Goal: Complete application form: Complete application form

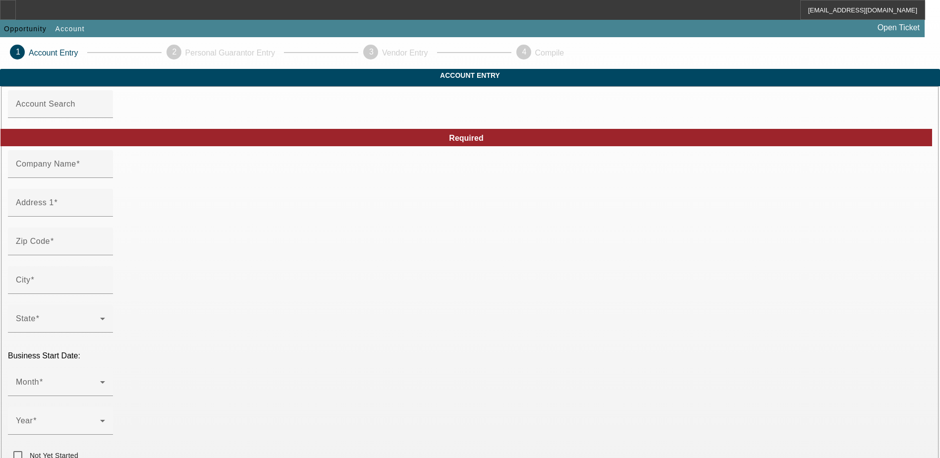
type input "A team paving"
type input "[STREET_ADDRESS]"
type input "80910"
type input "[US_STATE][GEOGRAPHIC_DATA]"
type input "[PHONE_NUMBER]"
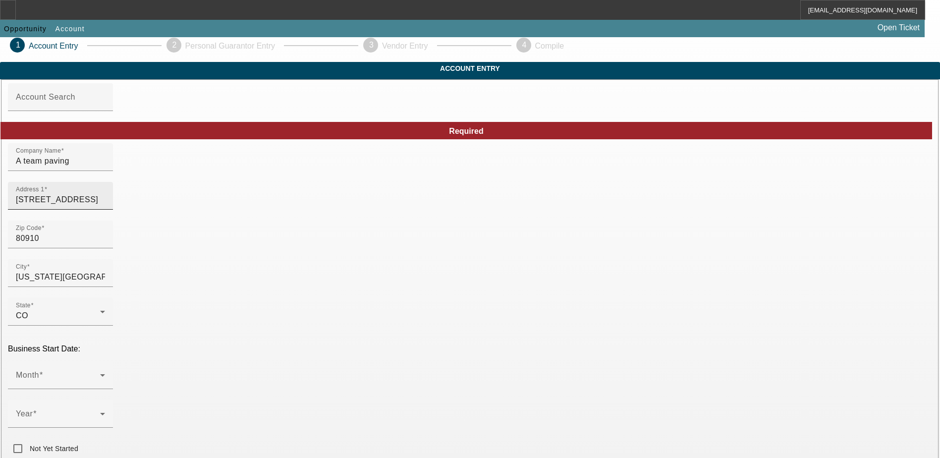
scroll to position [50, 0]
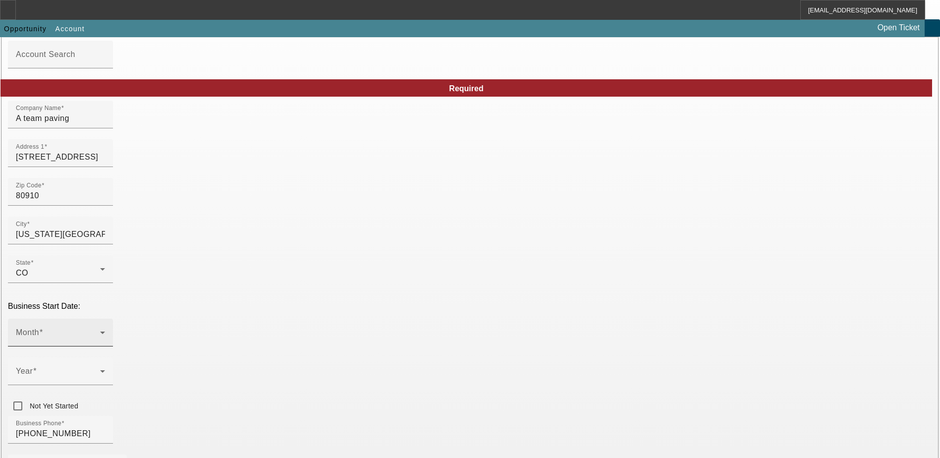
click at [105, 319] on div "Month" at bounding box center [60, 333] width 89 height 28
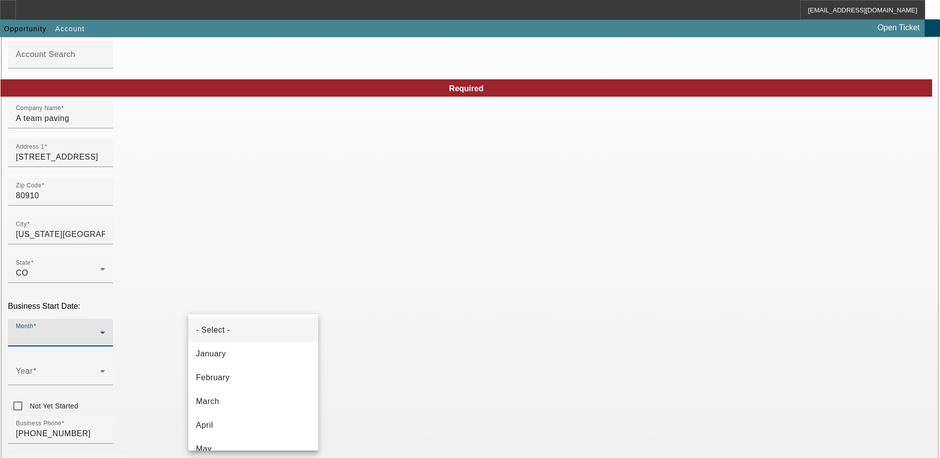
click at [354, 297] on div at bounding box center [470, 229] width 940 height 458
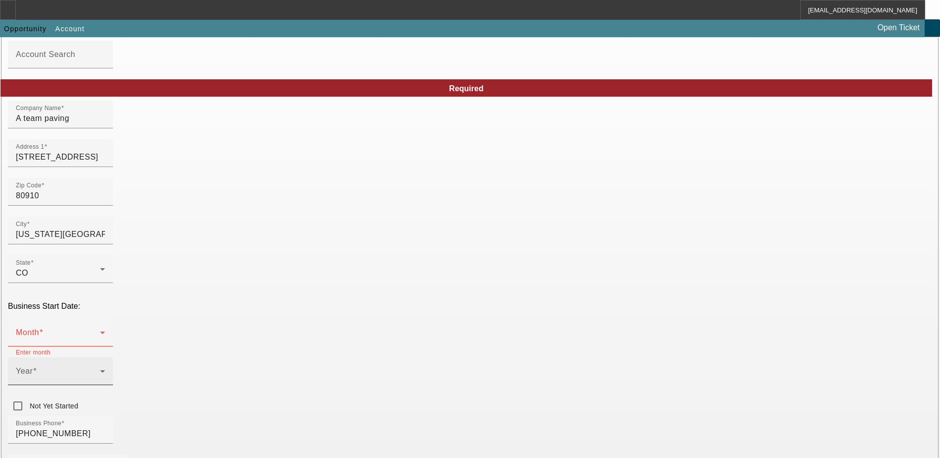
click at [37, 367] on span at bounding box center [35, 371] width 4 height 8
click at [357, 396] on span "2017" at bounding box center [350, 393] width 19 height 12
click at [100, 369] on div "2017" at bounding box center [58, 375] width 84 height 12
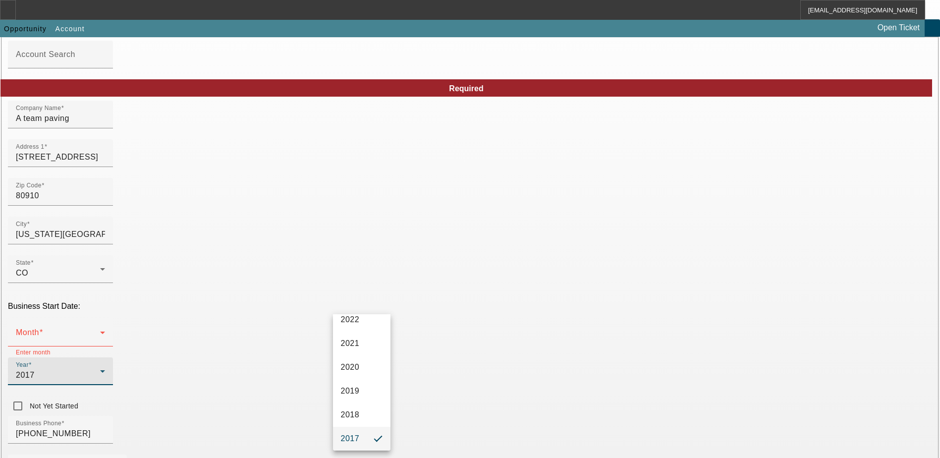
click at [300, 299] on div at bounding box center [470, 229] width 940 height 458
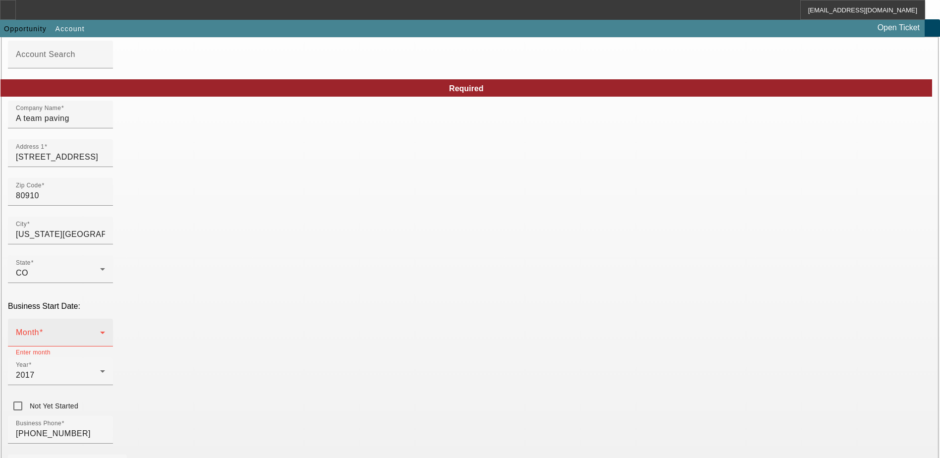
click at [105, 319] on div "Month" at bounding box center [60, 333] width 89 height 28
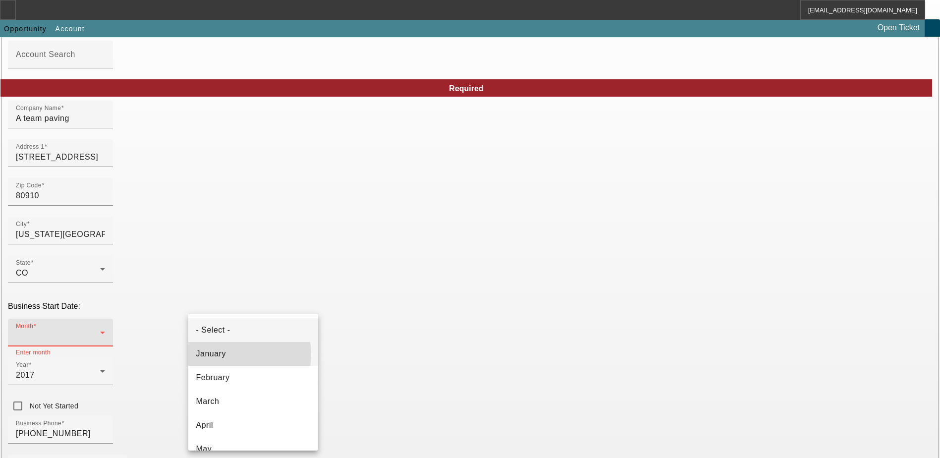
click at [230, 354] on mat-option "January" at bounding box center [253, 354] width 130 height 24
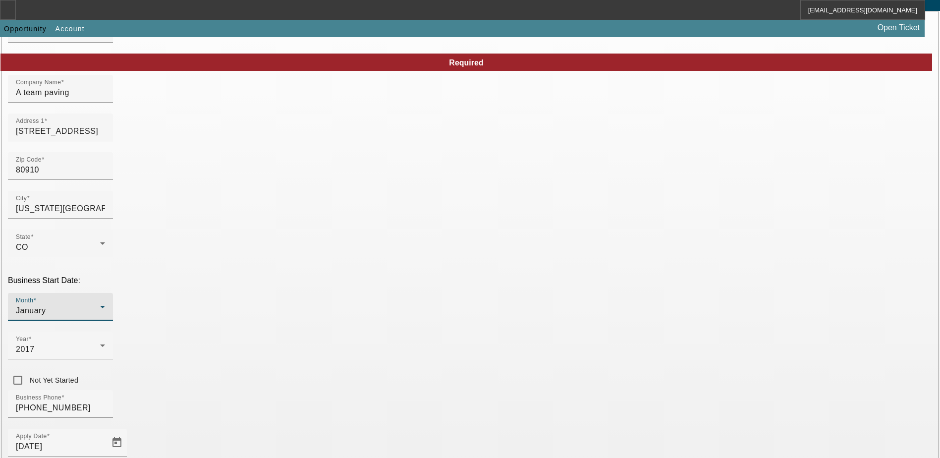
scroll to position [99, 0]
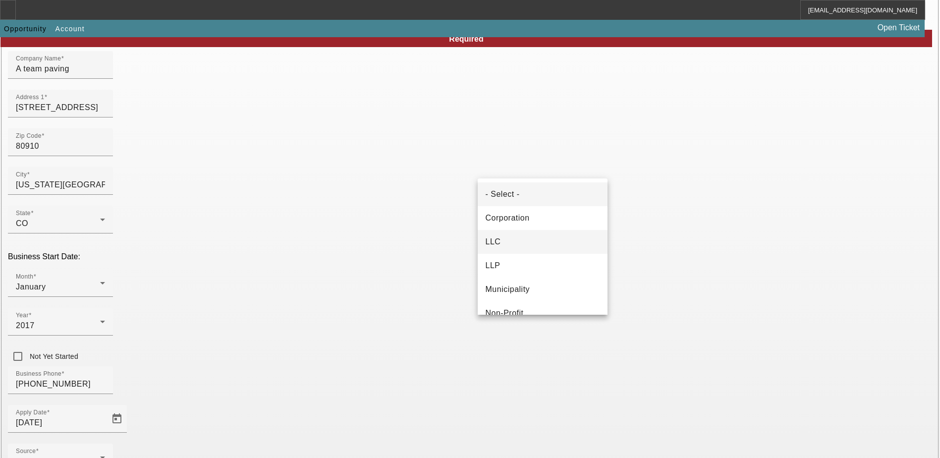
click at [505, 237] on mat-option "LLC" at bounding box center [543, 242] width 130 height 24
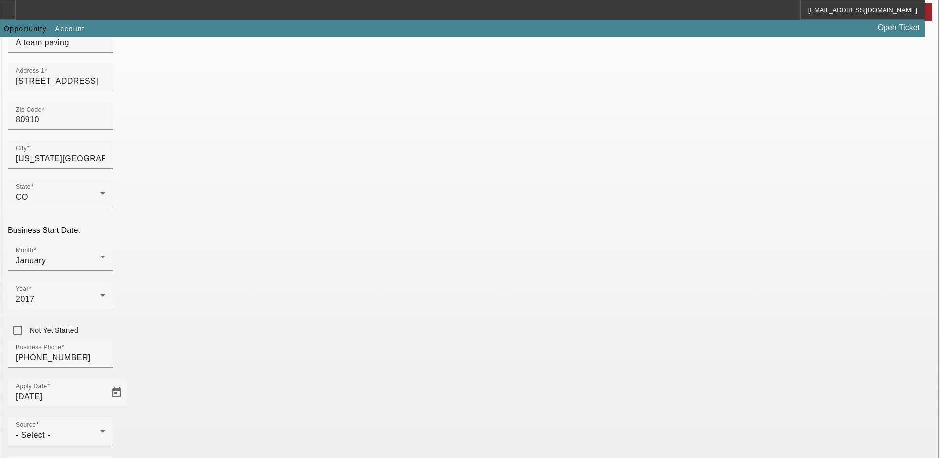
scroll to position [149, 0]
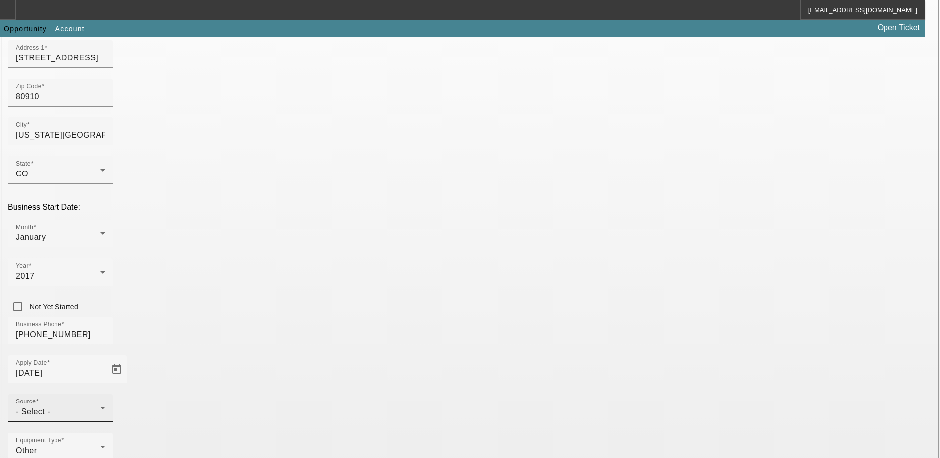
click at [100, 406] on div "- Select -" at bounding box center [58, 412] width 84 height 12
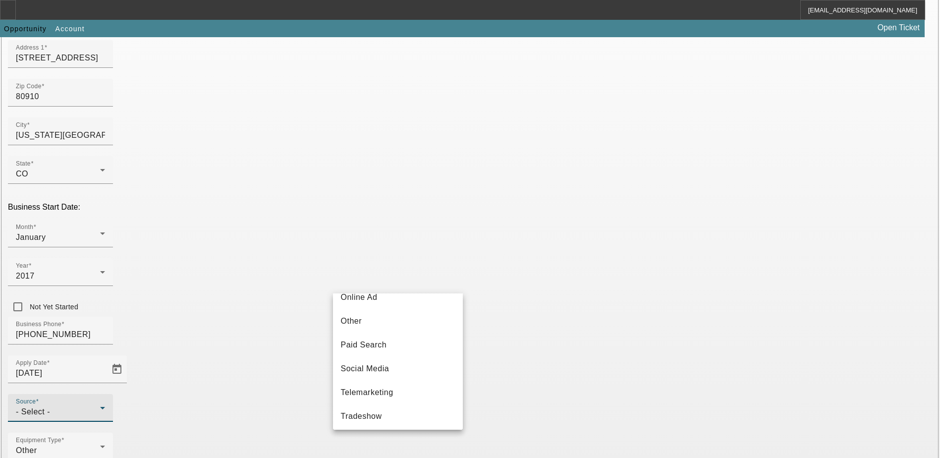
scroll to position [347, 0]
click at [386, 343] on span "Telemarketing" at bounding box center [367, 343] width 53 height 12
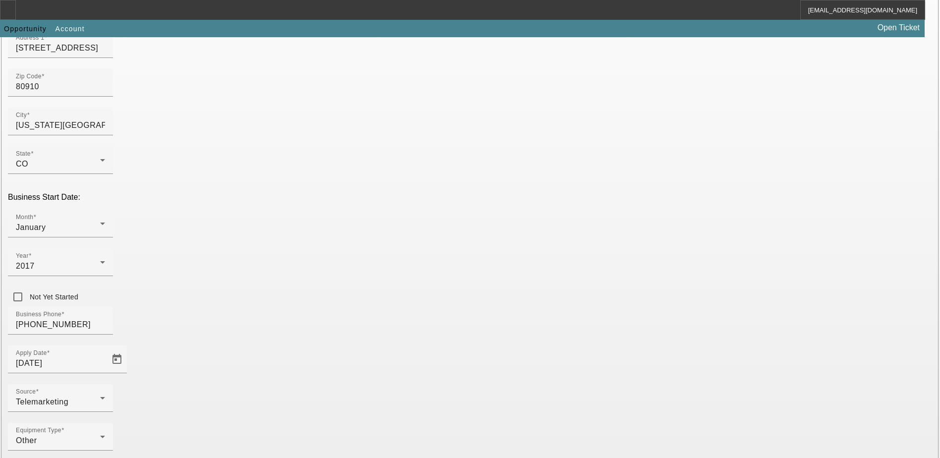
scroll to position [167, 0]
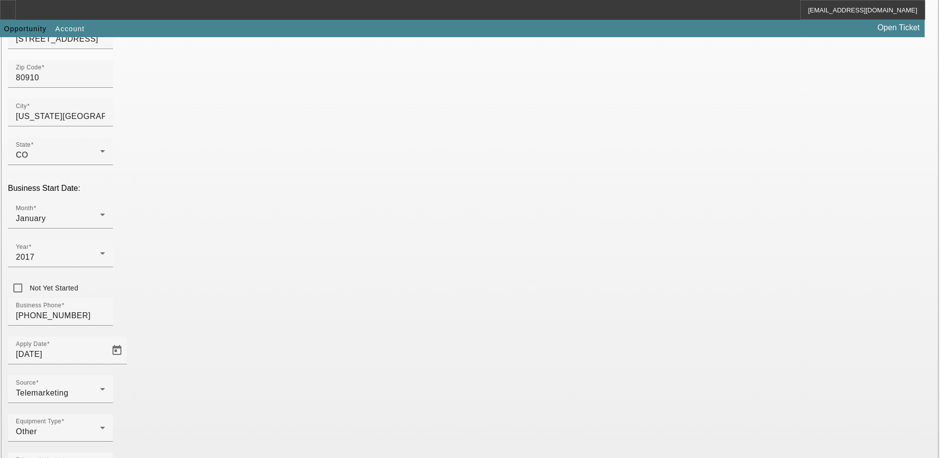
type input "851446363"
click at [407, 414] on div "Equipment Type Other" at bounding box center [470, 433] width 924 height 39
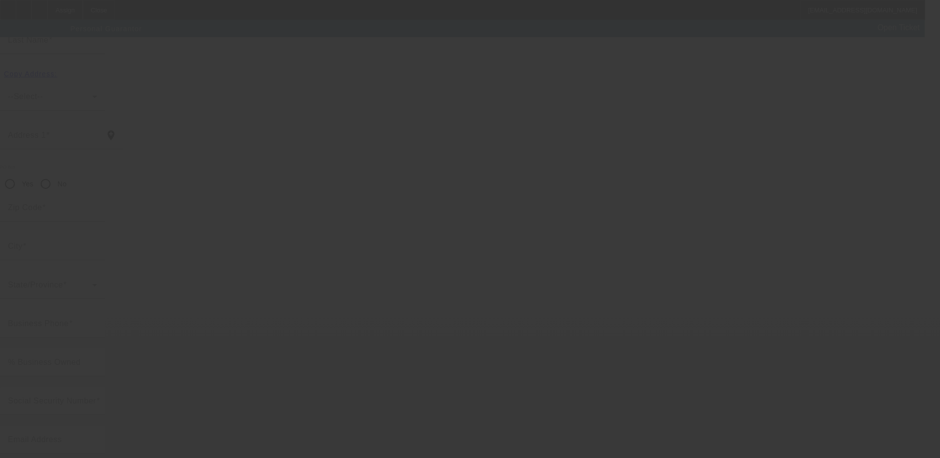
scroll to position [27, 0]
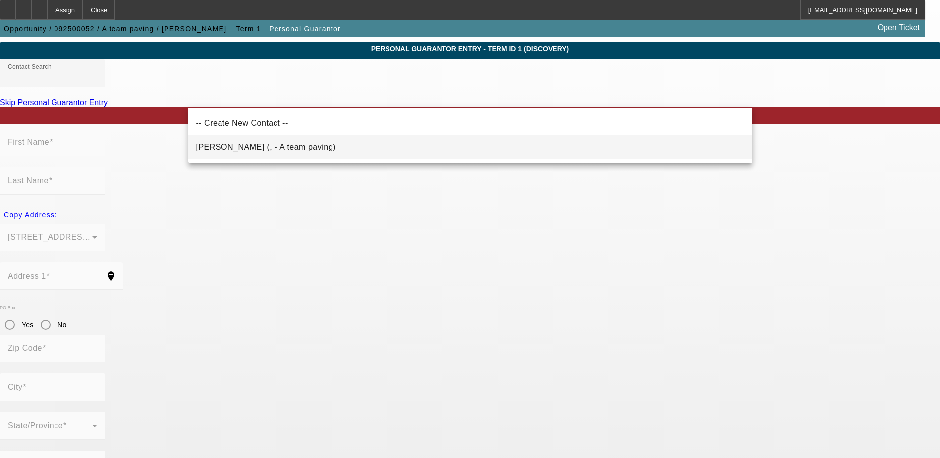
click at [277, 152] on span "Hall, Ricky (, - A team paving)" at bounding box center [266, 147] width 140 height 12
type input "Hall, Ricky (, - A team paving)"
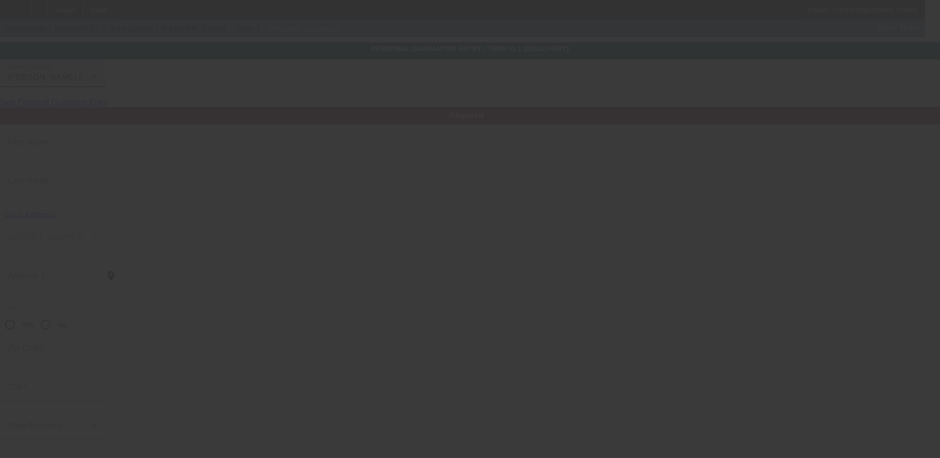
type input "[PERSON_NAME]"
type input "Hall"
radio input "true"
type input "[PHONE_NUMBER]"
type input "[PERSON_NAME][EMAIL_ADDRESS][DOMAIN_NAME]"
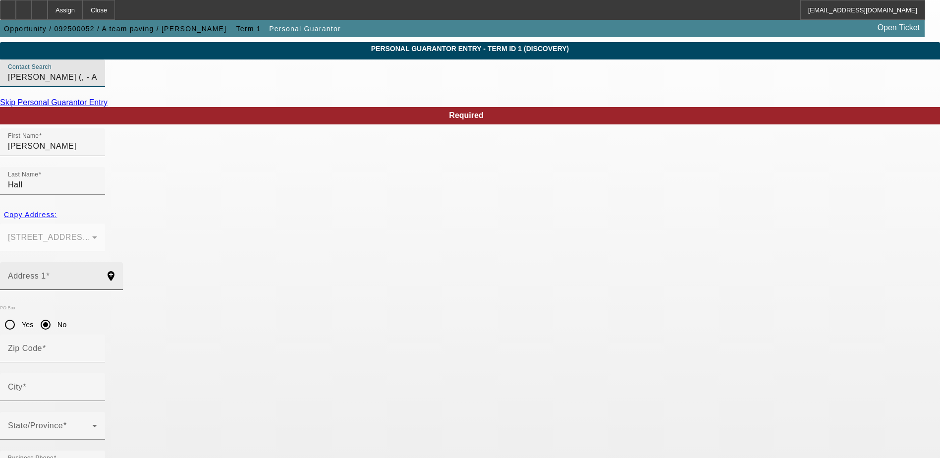
click at [97, 274] on input "Address 1" at bounding box center [52, 280] width 89 height 12
type input "100"
click at [97, 262] on div "Address 1" at bounding box center [52, 276] width 89 height 28
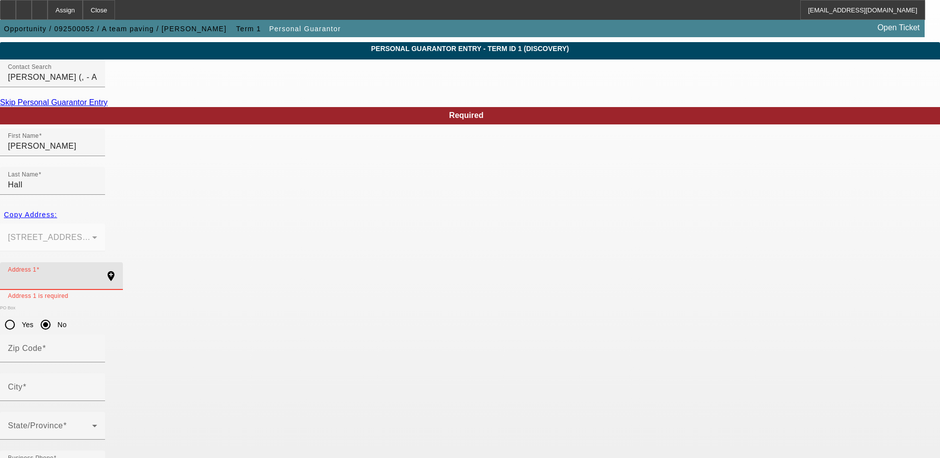
click at [97, 274] on input "Address 1" at bounding box center [52, 280] width 89 height 12
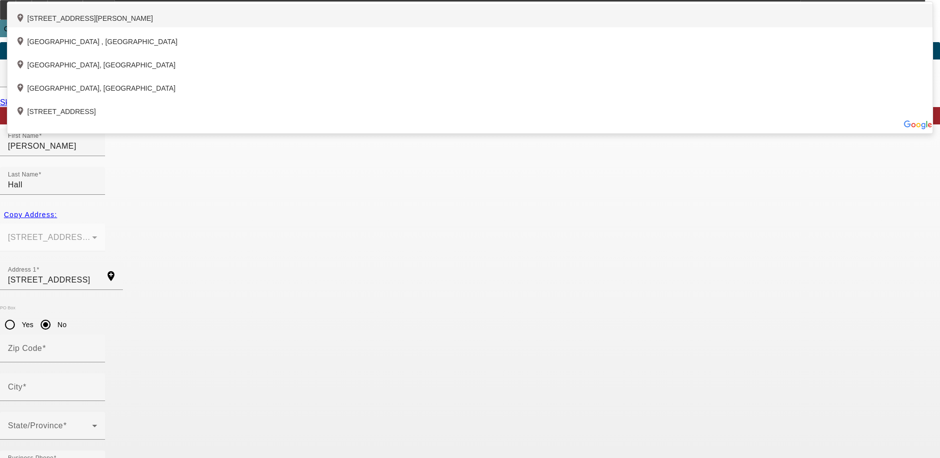
click at [294, 27] on div "add_location 16355 Artesian Terrace, Elbert, CO 80106, US" at bounding box center [469, 15] width 925 height 23
type input "[STREET_ADDRESS]"
type input "80106"
type input "[PERSON_NAME]"
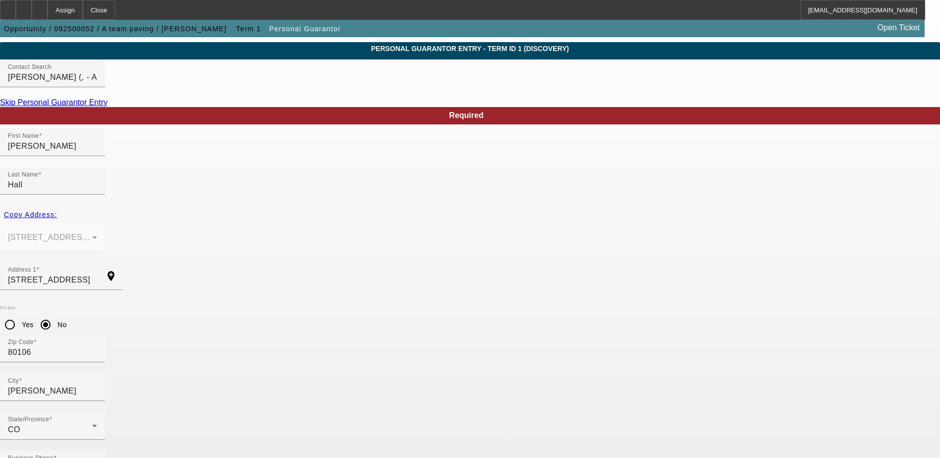
drag, startPoint x: 652, startPoint y: 384, endPoint x: 658, endPoint y: 402, distance: 19.9
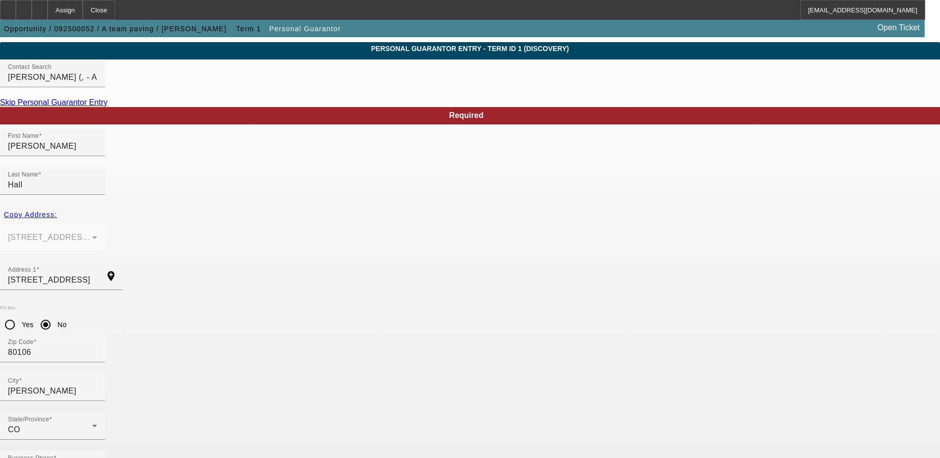
type input "000-00-0000"
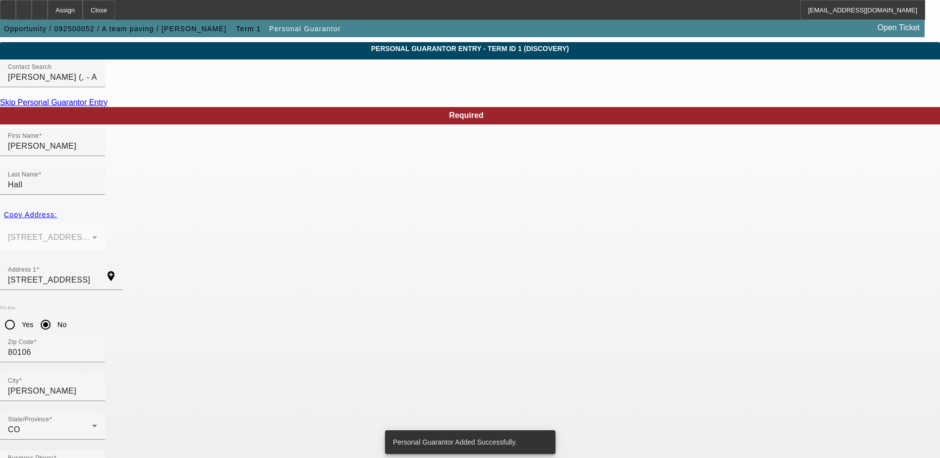
scroll to position [0, 0]
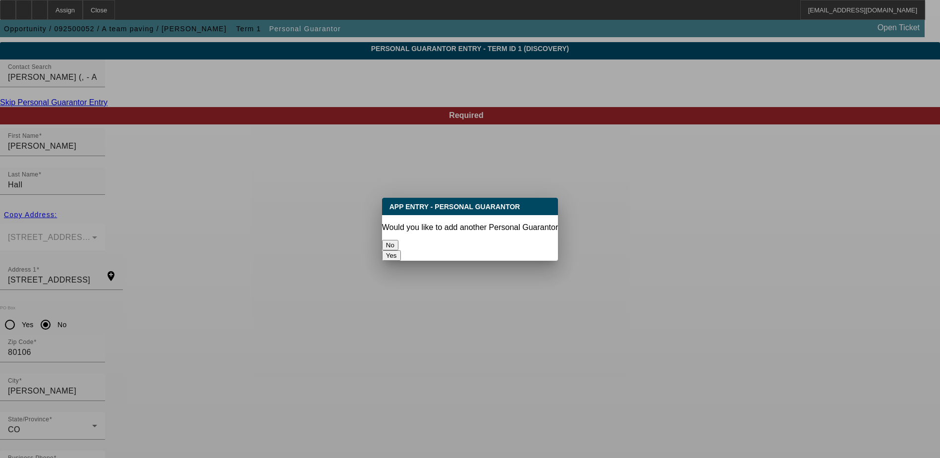
click at [398, 242] on button "No" at bounding box center [390, 245] width 16 height 10
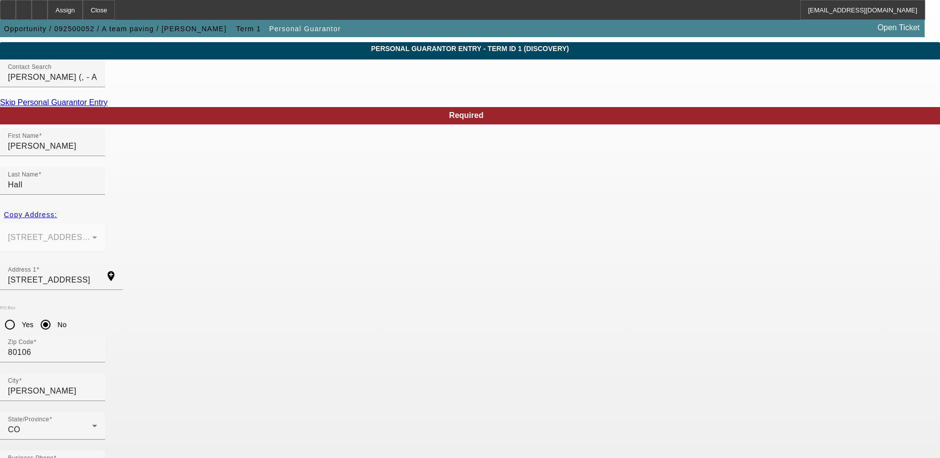
scroll to position [27, 0]
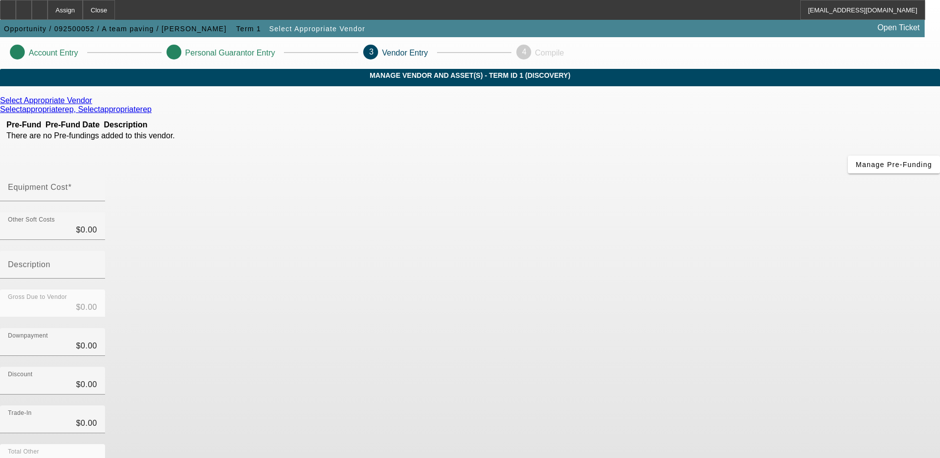
click at [95, 105] on icon at bounding box center [95, 100] width 0 height 8
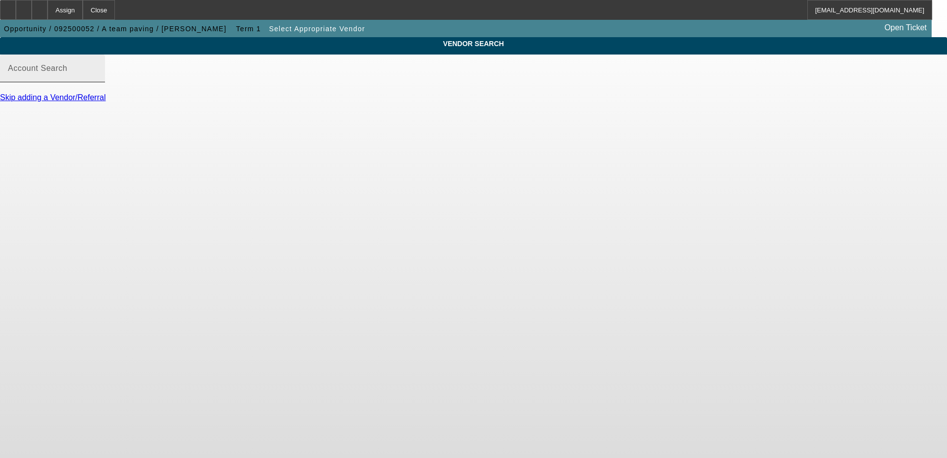
click at [67, 72] on mat-label "Account Search" at bounding box center [37, 68] width 59 height 8
click at [97, 78] on input "Account Search" at bounding box center [52, 72] width 89 height 12
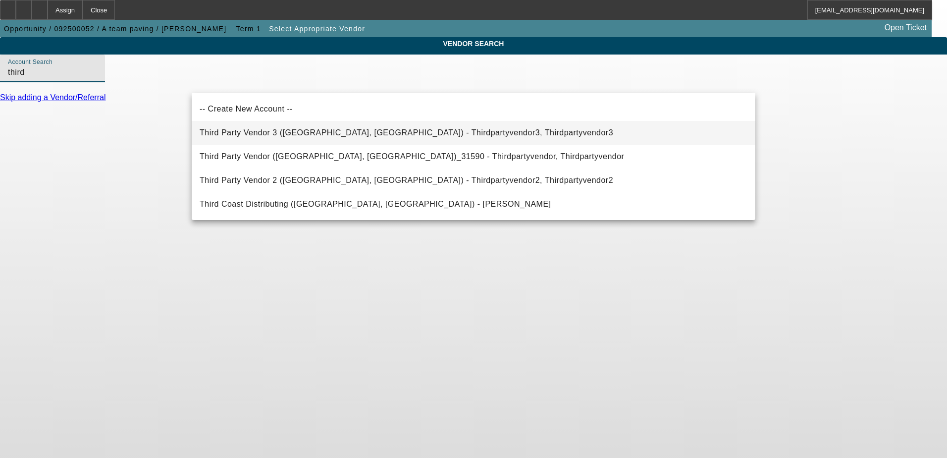
click at [268, 131] on span "Third Party Vendor 3 (Northbrook, IL) - Thirdpartyvendor3, Thirdpartyvendor3" at bounding box center [407, 132] width 414 height 8
type input "Third Party Vendor 3 (Northbrook, IL) - Thirdpartyvendor3, Thirdpartyvendor3"
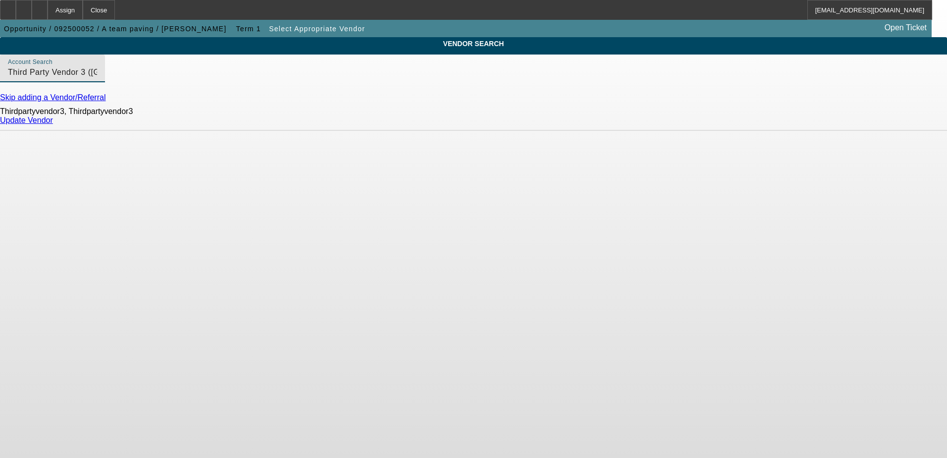
click at [53, 124] on link "Update Vendor" at bounding box center [26, 120] width 53 height 8
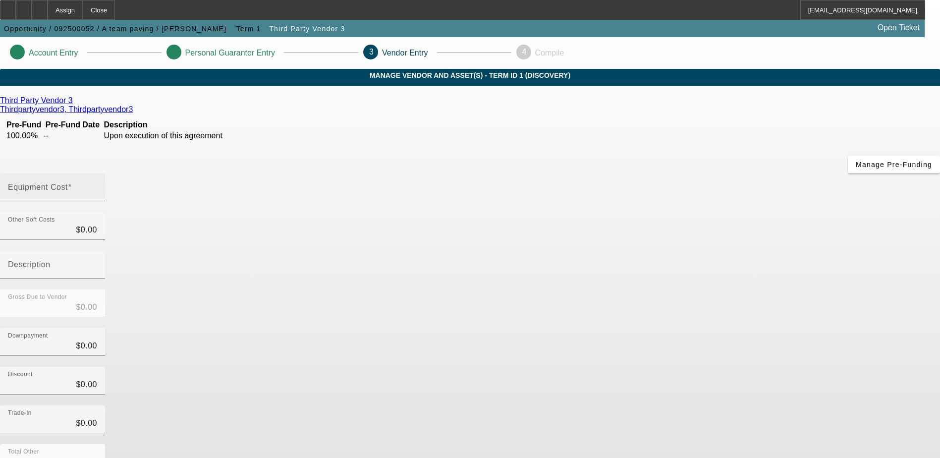
click at [72, 183] on span at bounding box center [70, 187] width 4 height 8
click at [97, 185] on input "Equipment Cost" at bounding box center [52, 191] width 89 height 12
type input "3"
type input "$3.00"
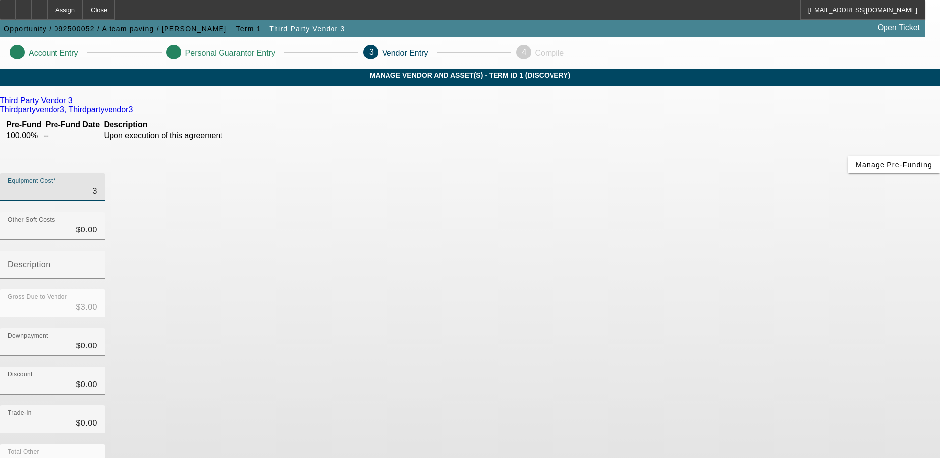
type input "33"
type input "$33.00"
type input "330"
type input "$330.00"
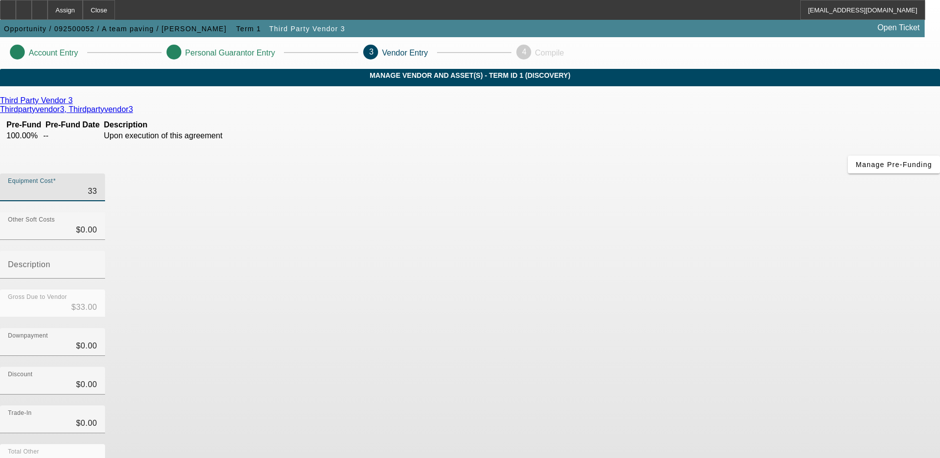
type input "$330.00"
type input "3300"
type input "$3,300.00"
type input "33000"
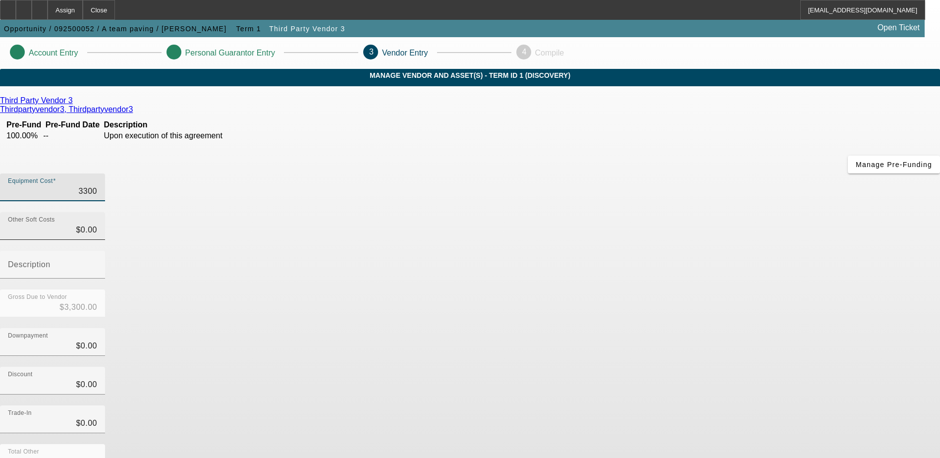
type input "$33,000.00"
click at [97, 340] on input "0" at bounding box center [52, 346] width 89 height 12
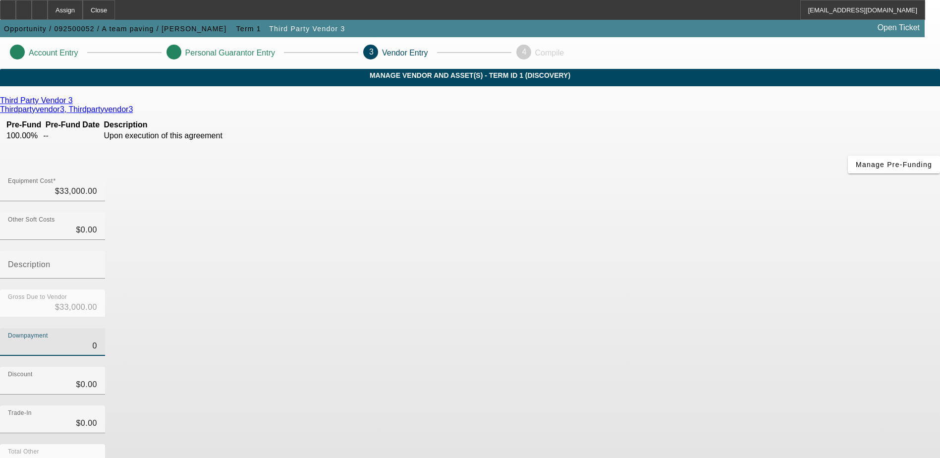
type input "$0.00"
click at [709, 367] on div "Discount $0.00" at bounding box center [470, 386] width 940 height 39
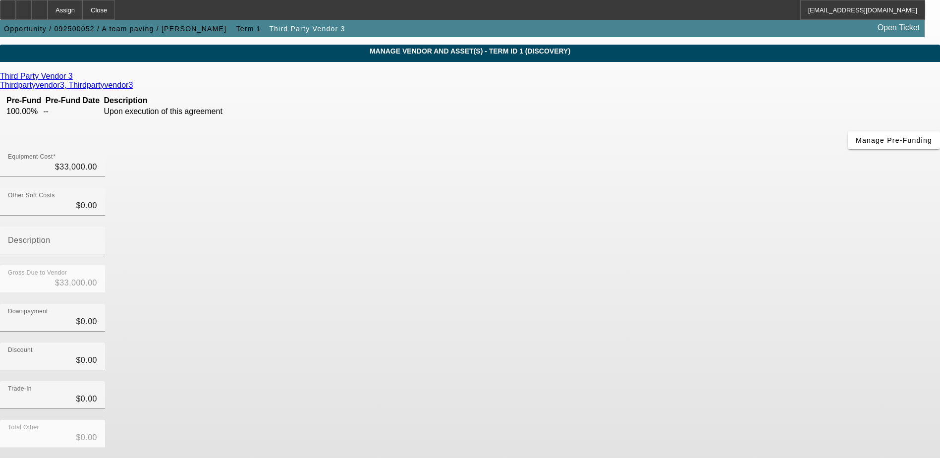
scroll to position [44, 0]
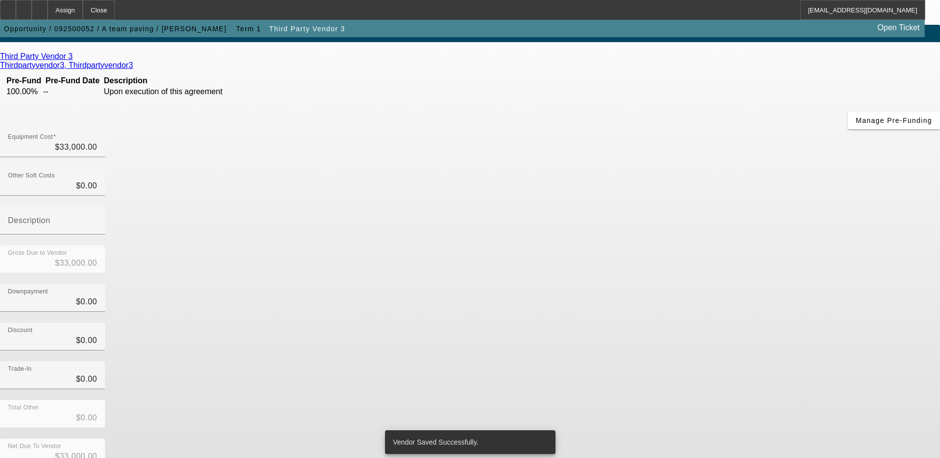
scroll to position [0, 0]
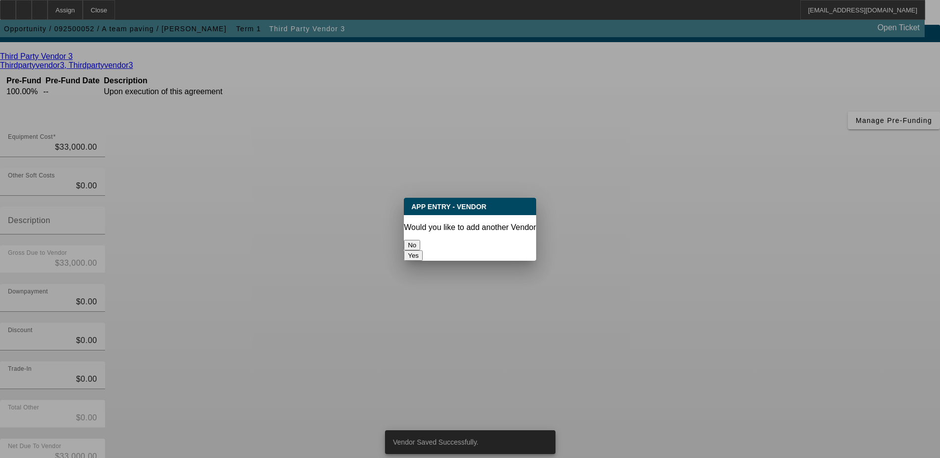
click at [420, 241] on button "No" at bounding box center [412, 245] width 16 height 10
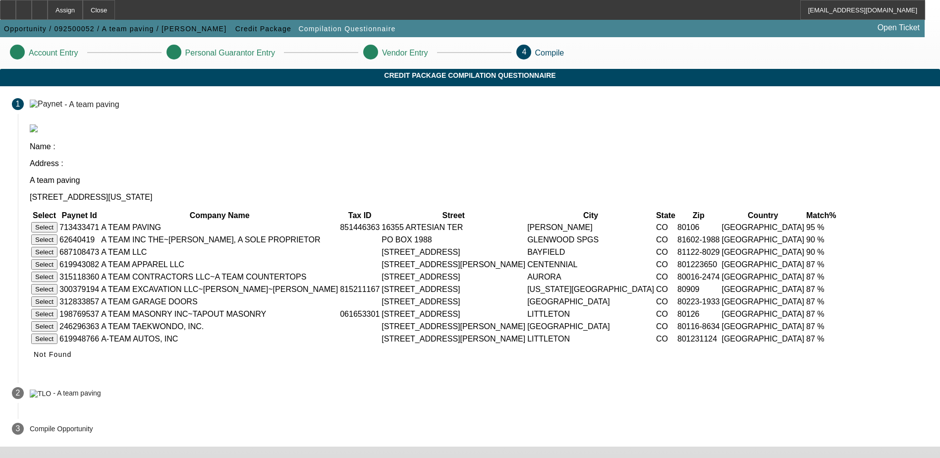
click at [57, 222] on button "Select" at bounding box center [44, 227] width 26 height 10
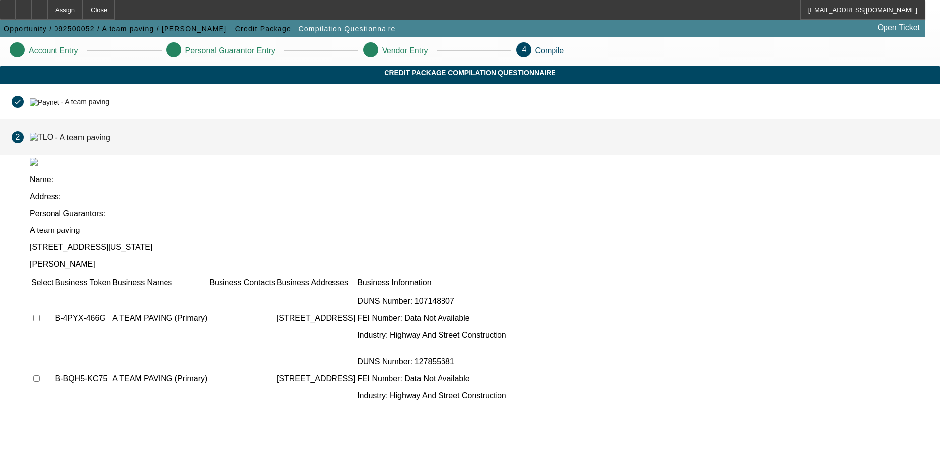
click at [40, 315] on input "checkbox" at bounding box center [36, 318] width 6 height 6
checkbox input "true"
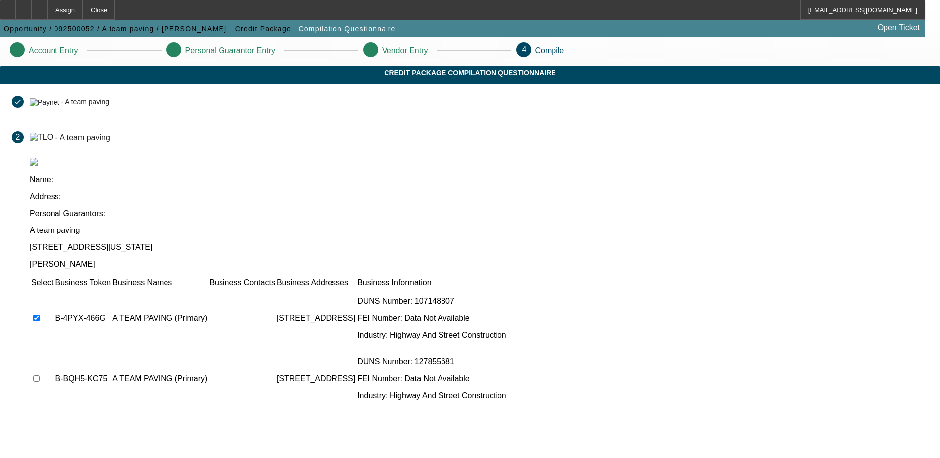
click at [40, 375] on input "checkbox" at bounding box center [36, 378] width 6 height 6
checkbox input "true"
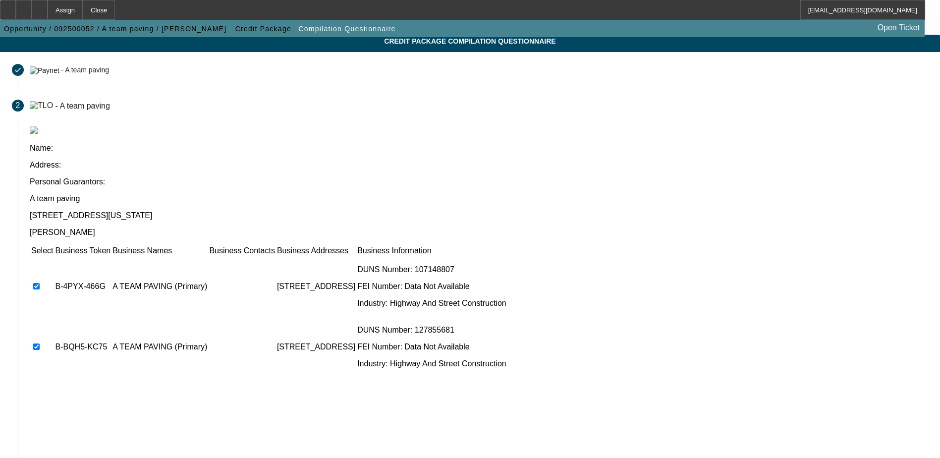
scroll to position [90, 0]
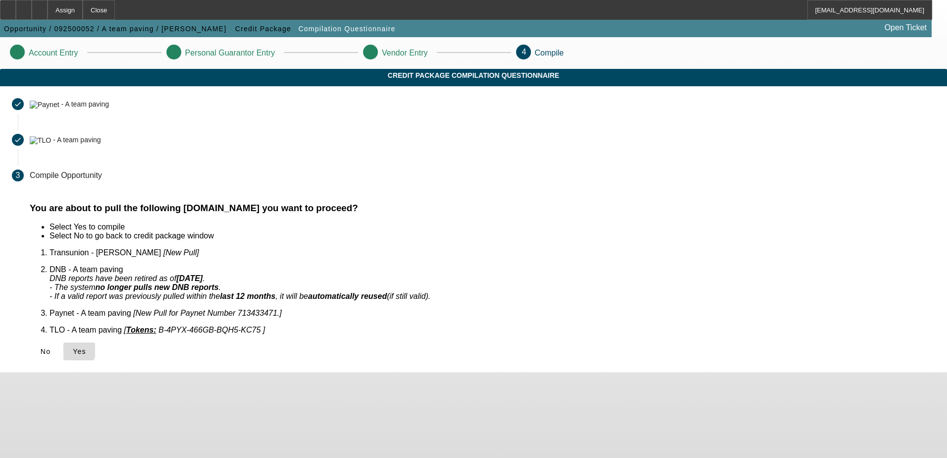
click at [73, 347] on icon at bounding box center [73, 351] width 0 height 8
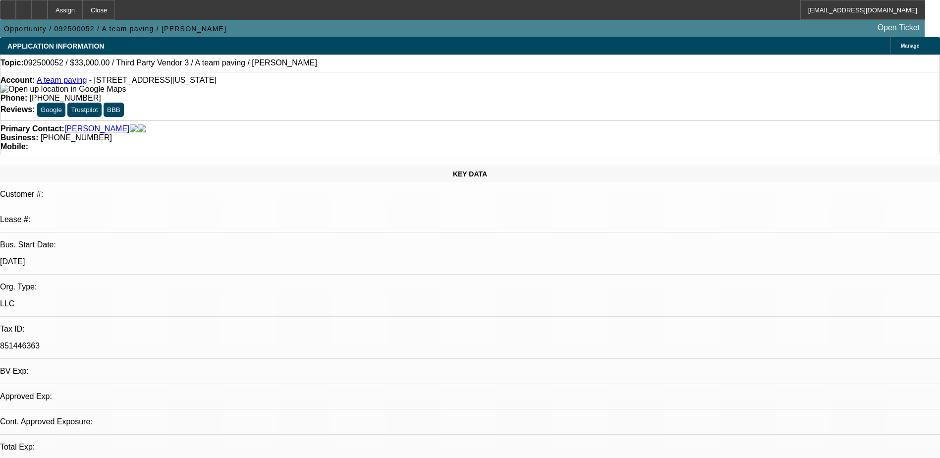
select select "0"
select select "2"
select select "0.1"
select select "4"
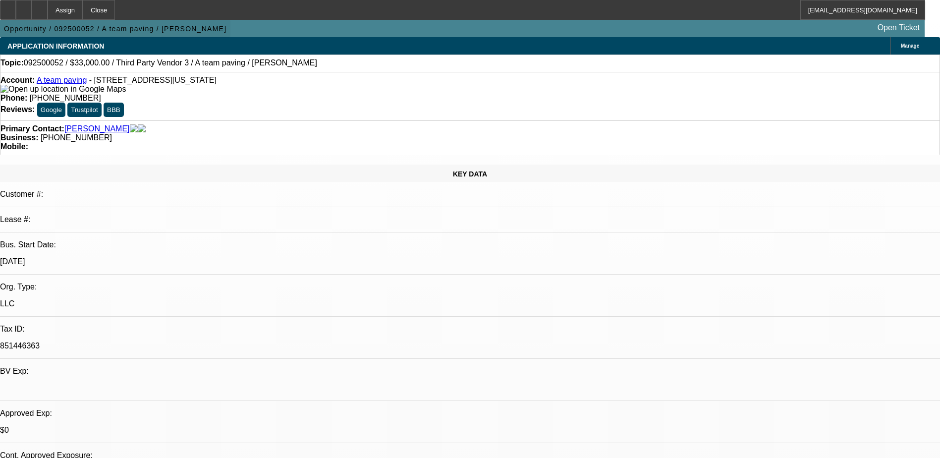
click at [147, 29] on span "Opportunity / 092500052 / A team paving / [PERSON_NAME]" at bounding box center [115, 29] width 222 height 8
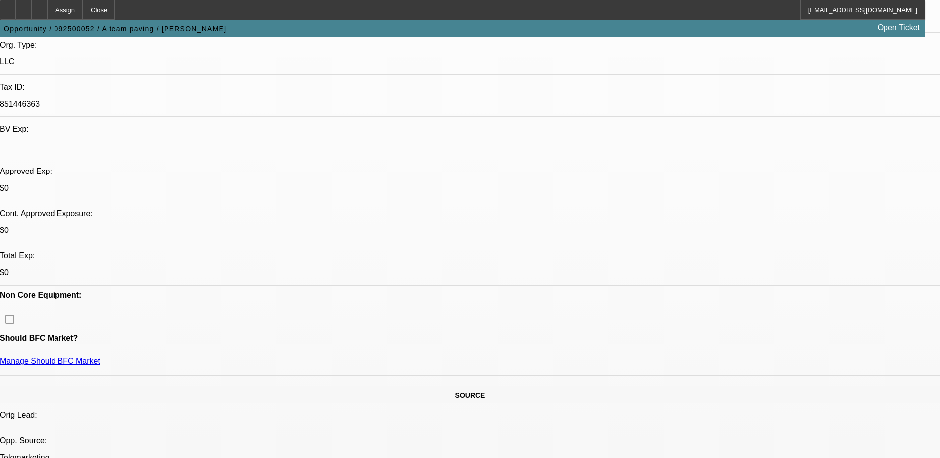
scroll to position [248, 0]
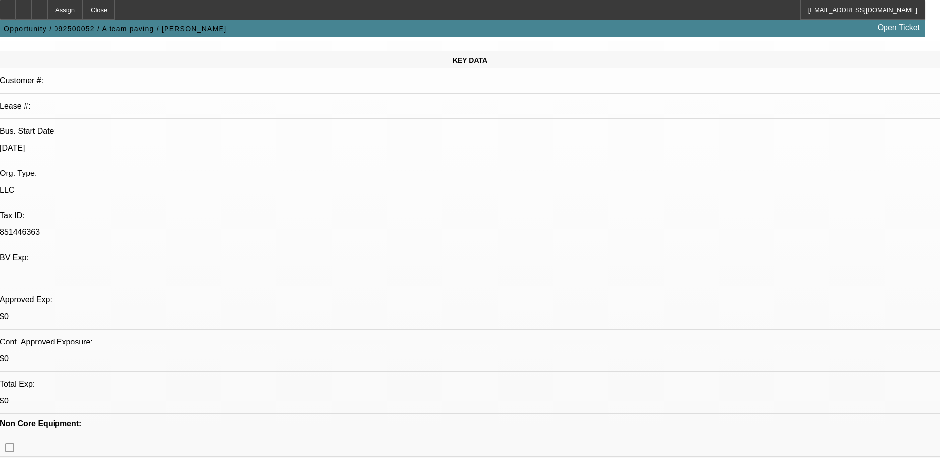
scroll to position [0, 0]
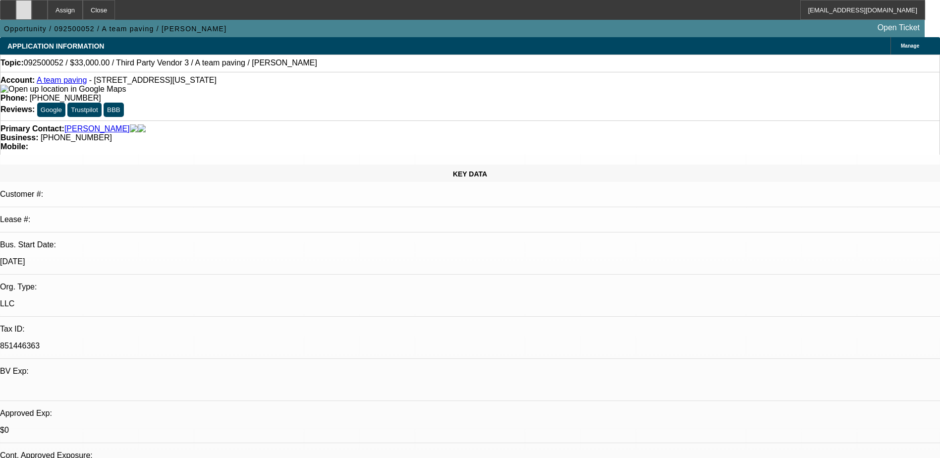
click at [24, 6] on icon at bounding box center [24, 6] width 0 height 0
click at [38, 164] on div "KEY DATA Customer #: Lease #: Bus. Start Date: 1/1/17 Org. Type: LLC Tax ID: 85…" at bounding box center [470, 390] width 940 height 453
click at [48, 16] on div at bounding box center [40, 10] width 16 height 20
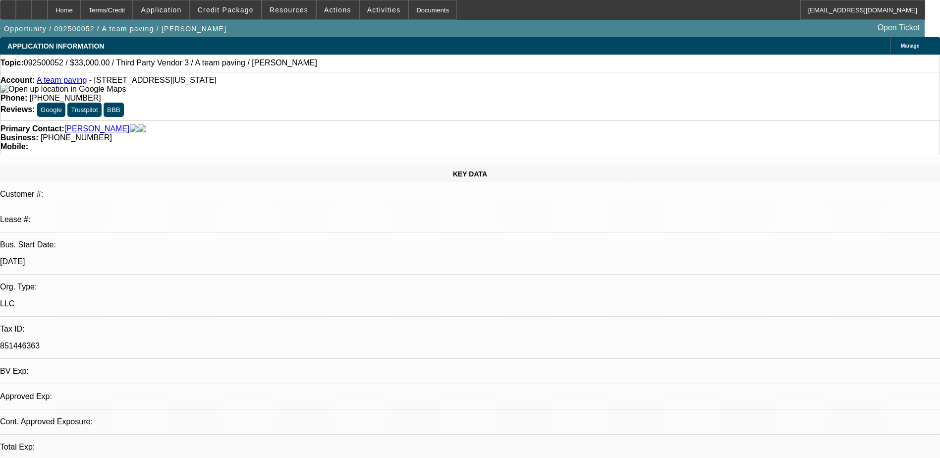
select select "0"
select select "2"
select select "0.1"
select select "1"
select select "2"
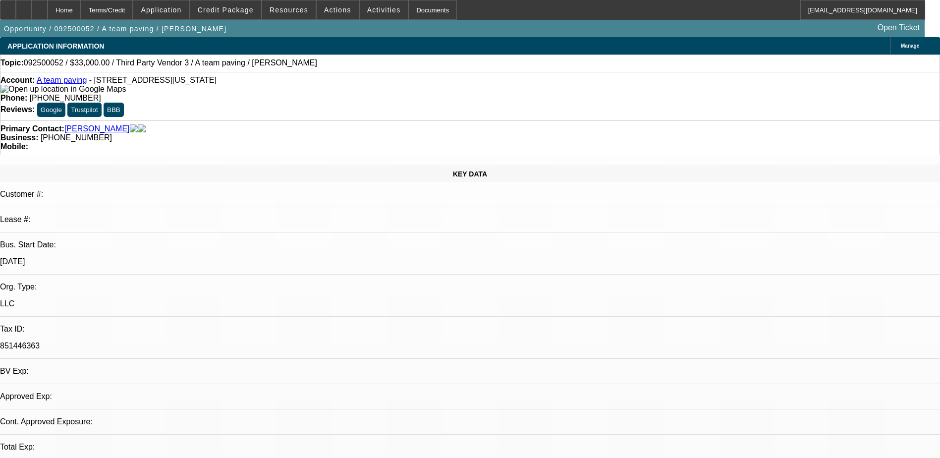
select select "4"
click at [26, 164] on div "KEY DATA" at bounding box center [470, 172] width 940 height 17
click at [237, 15] on span at bounding box center [225, 10] width 71 height 24
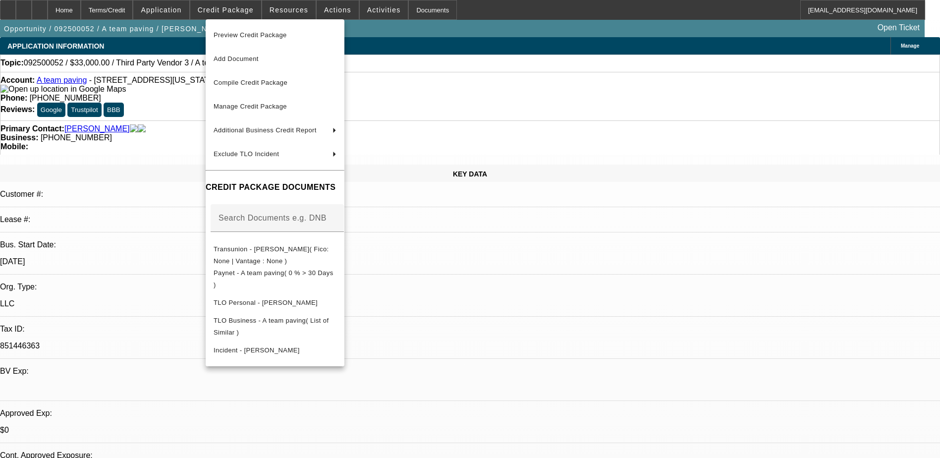
click at [176, 141] on div at bounding box center [470, 229] width 940 height 458
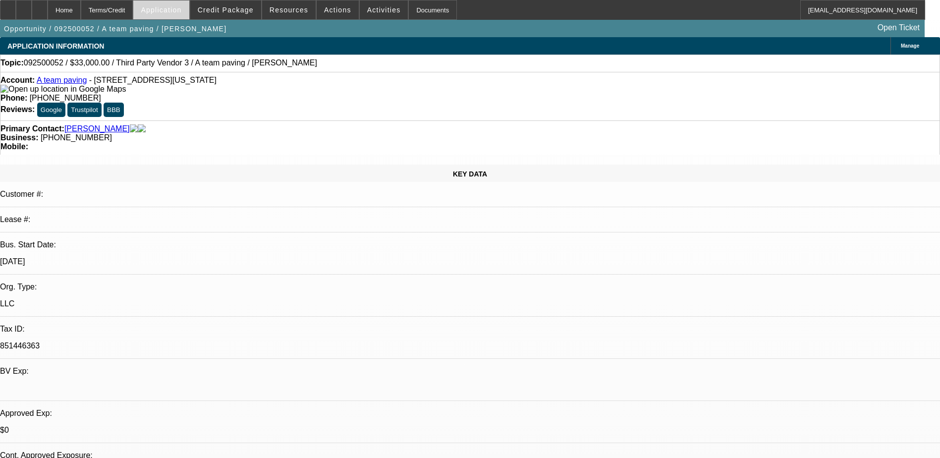
click at [179, 13] on span "Application" at bounding box center [161, 10] width 41 height 8
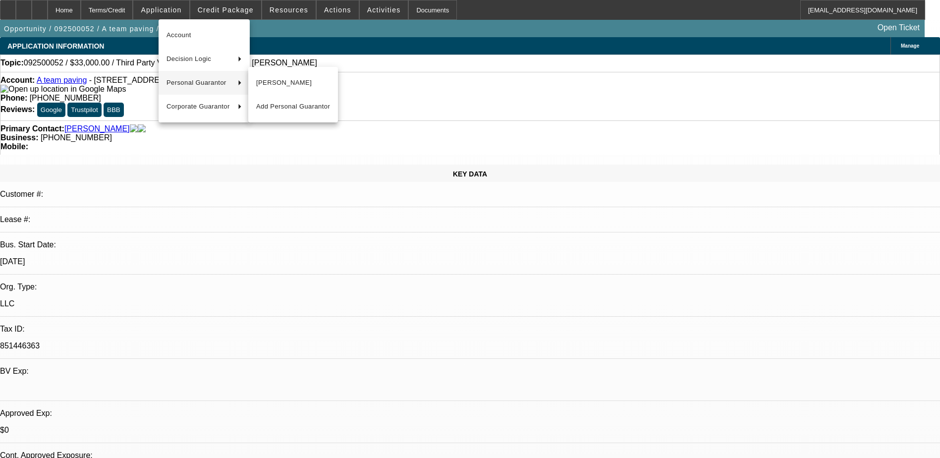
click at [271, 91] on button "[PERSON_NAME]" at bounding box center [293, 83] width 90 height 24
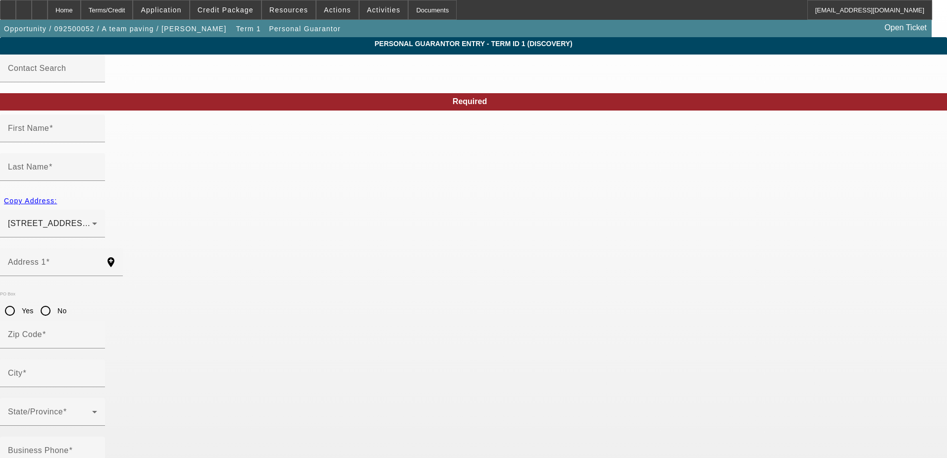
type input "[PERSON_NAME]"
type input "Hall"
type input "[STREET_ADDRESS]"
radio input "true"
type input "80106"
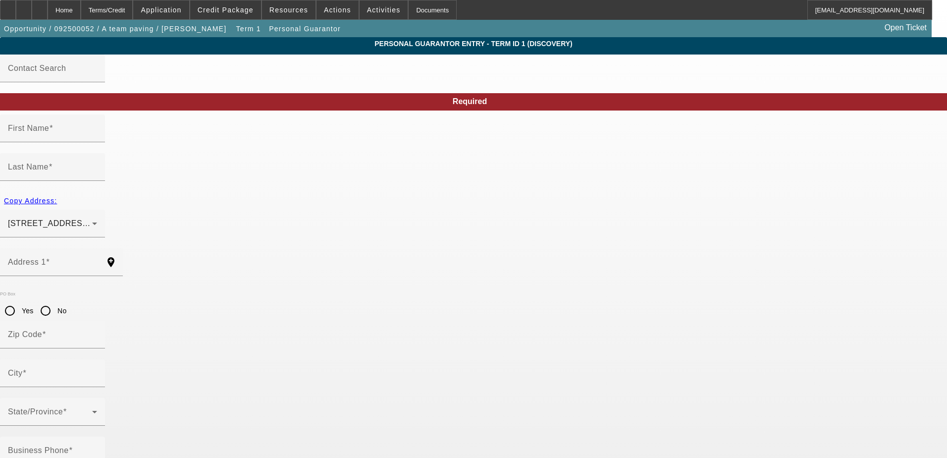
type input "[PERSON_NAME]"
type input "[PHONE_NUMBER]"
type input "100"
type input "000-00-0000"
type input "[PERSON_NAME][EMAIL_ADDRESS][DOMAIN_NAME]"
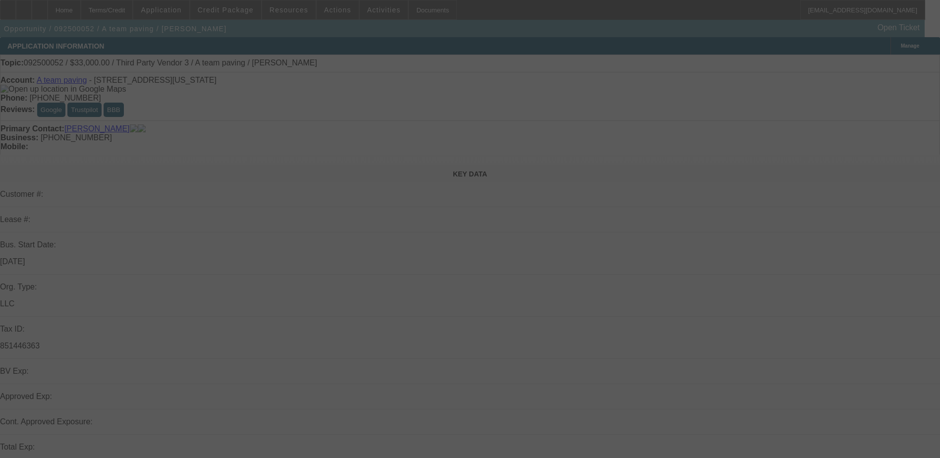
click at [186, 15] on div at bounding box center [470, 229] width 940 height 458
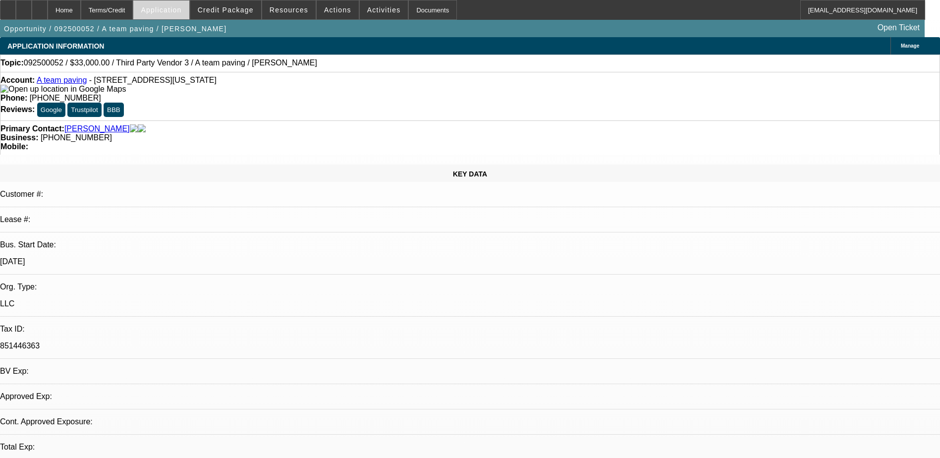
select select "0"
select select "2"
select select "0.1"
select select "4"
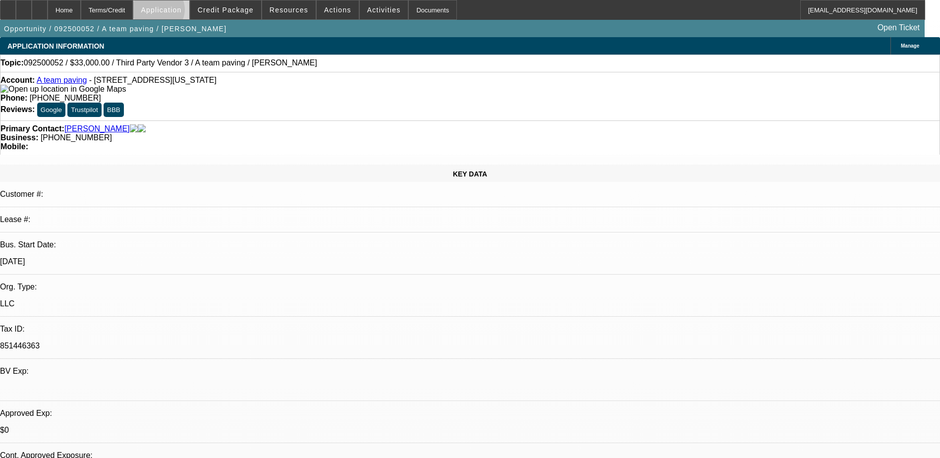
click at [181, 11] on span "Application" at bounding box center [161, 10] width 41 height 8
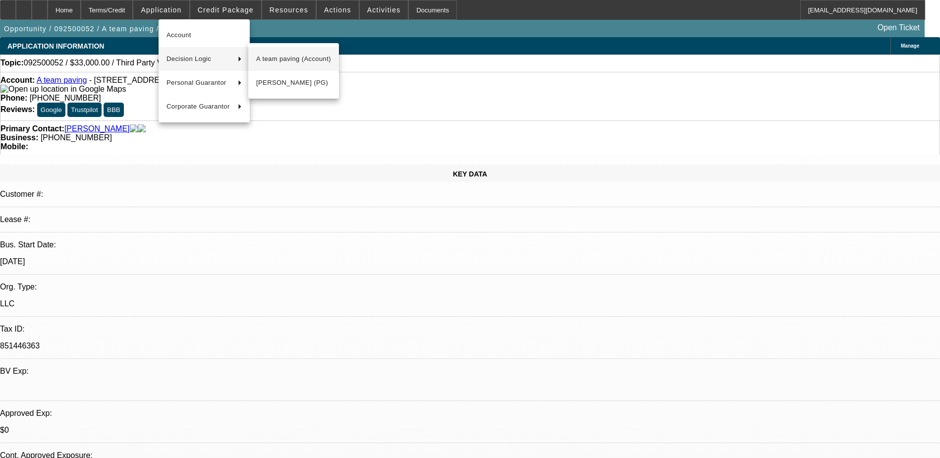
click at [282, 59] on span "A team paving (Account)" at bounding box center [293, 59] width 75 height 12
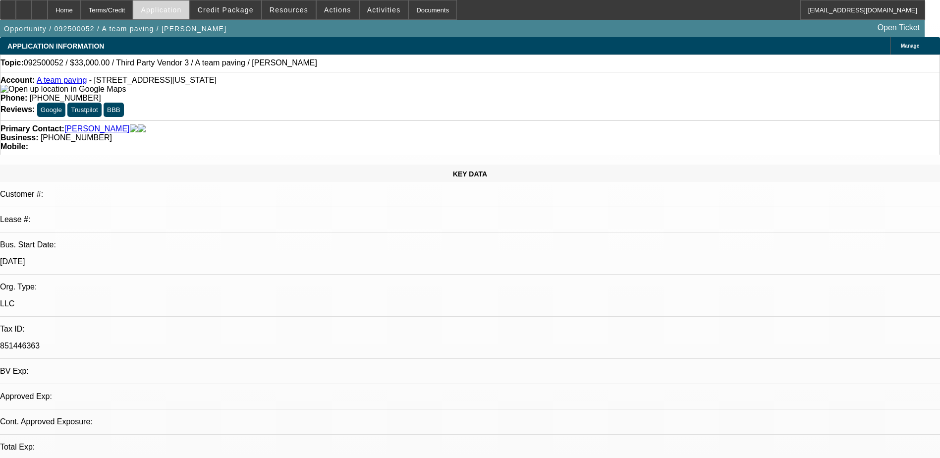
select select "0"
select select "2"
select select "0.1"
select select "4"
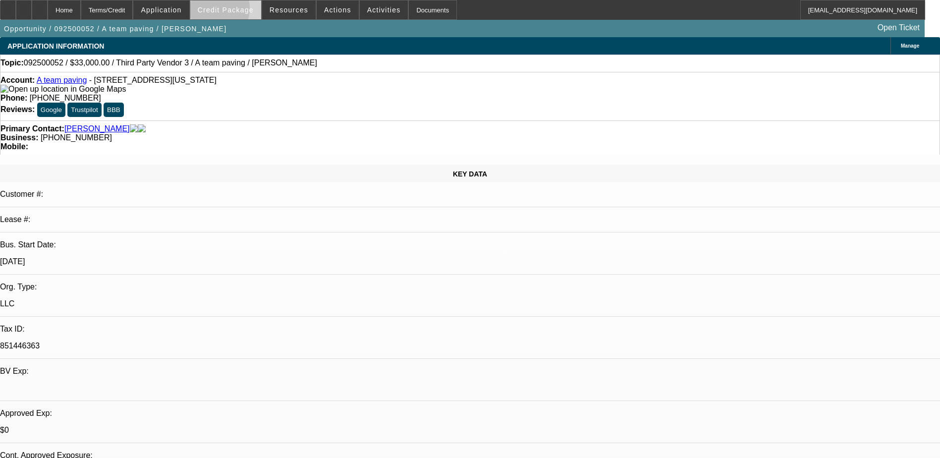
click at [226, 11] on span "Credit Package" at bounding box center [226, 10] width 56 height 8
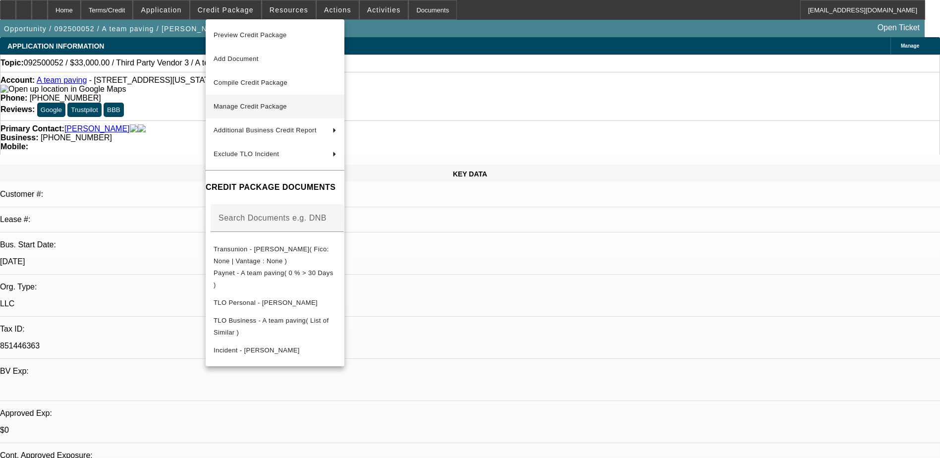
click at [252, 109] on span "Manage Credit Package" at bounding box center [250, 106] width 73 height 7
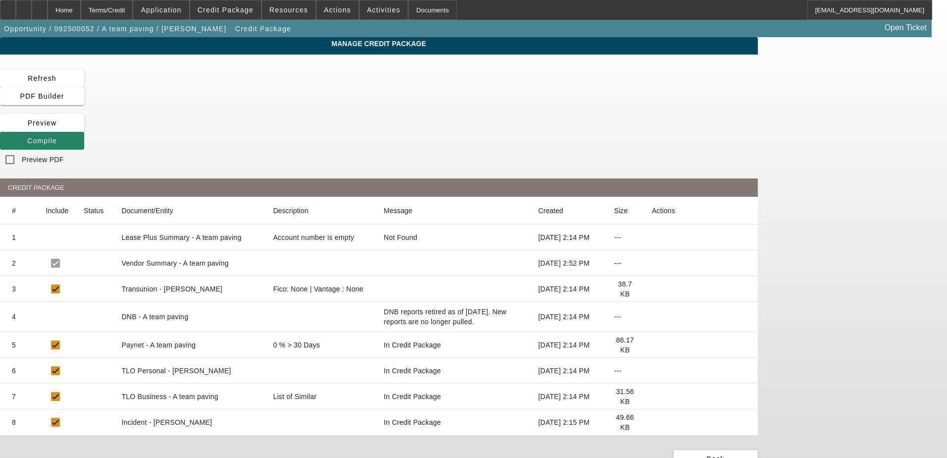
click at [531, 276] on mat-cell at bounding box center [455, 289] width 152 height 26
click at [652, 289] on icon at bounding box center [652, 289] width 0 height 0
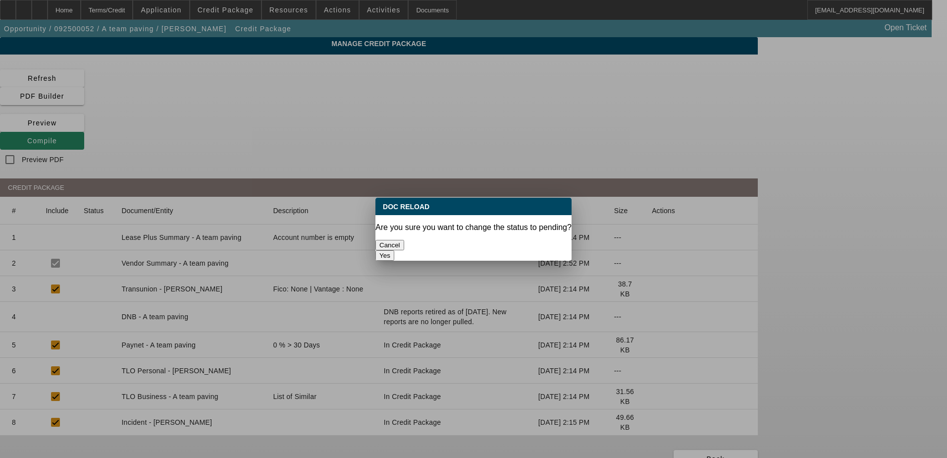
click at [404, 240] on button "Cancel" at bounding box center [390, 245] width 29 height 10
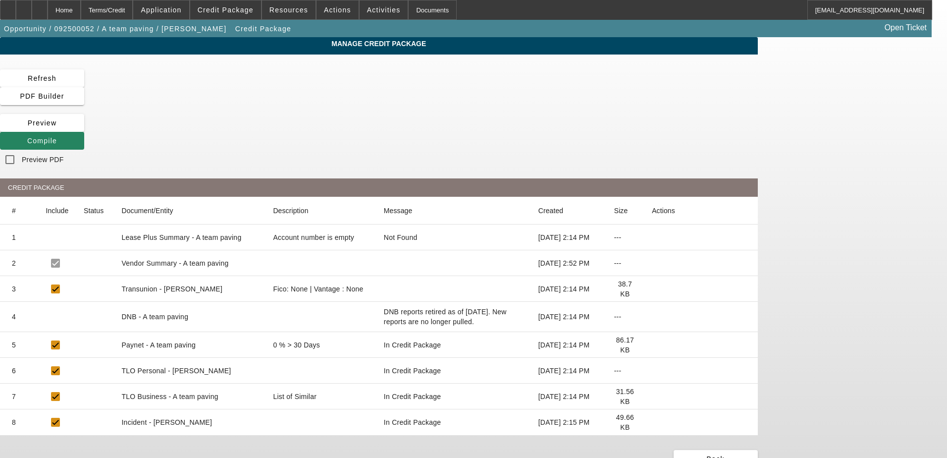
click at [652, 289] on icon at bounding box center [652, 289] width 0 height 0
click at [652, 345] on icon at bounding box center [652, 345] width 0 height 0
click at [239, 10] on span "Credit Package" at bounding box center [226, 10] width 56 height 8
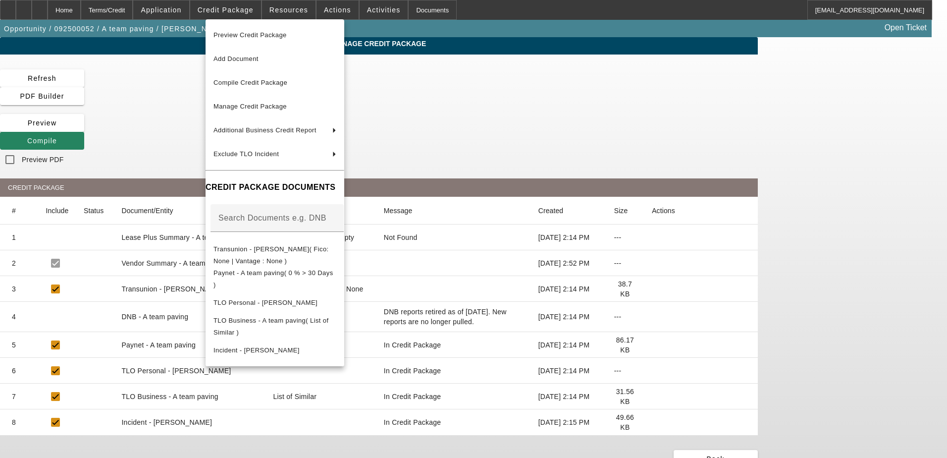
click at [300, 11] on div at bounding box center [473, 229] width 947 height 458
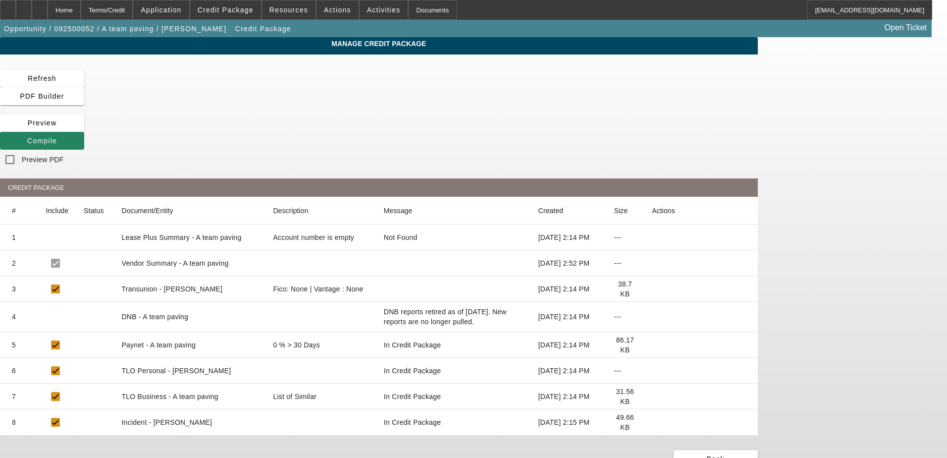
click at [299, 10] on span "Resources" at bounding box center [289, 10] width 39 height 8
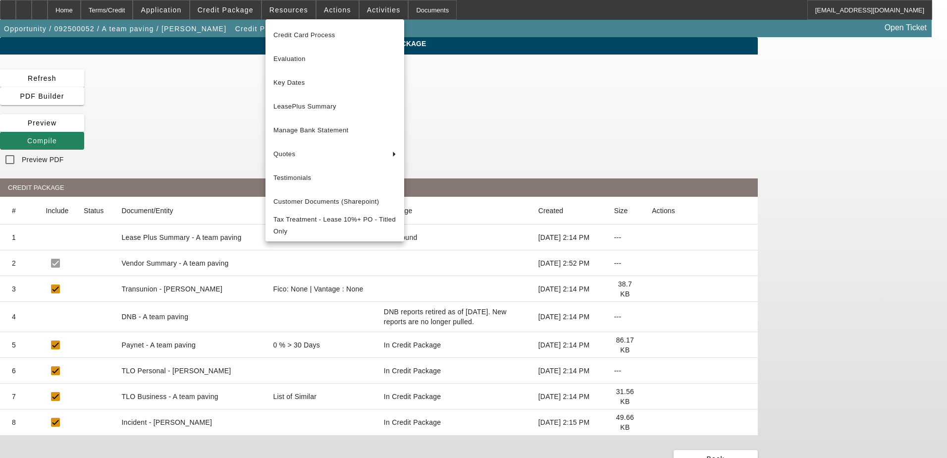
click at [343, 10] on div at bounding box center [473, 229] width 947 height 458
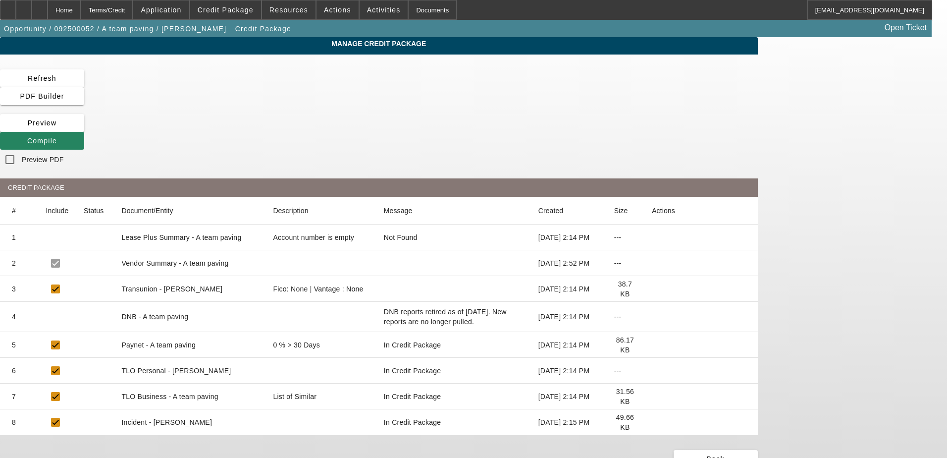
click at [343, 10] on span at bounding box center [338, 10] width 42 height 24
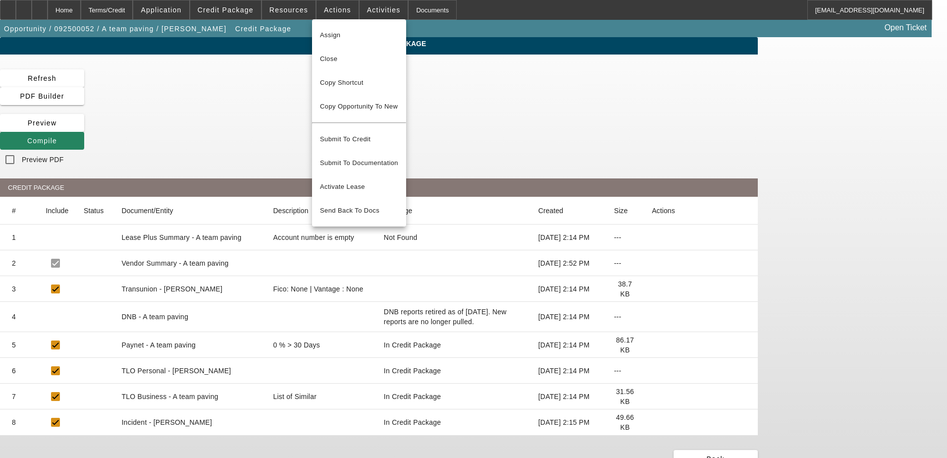
click at [366, 8] on div at bounding box center [473, 229] width 947 height 458
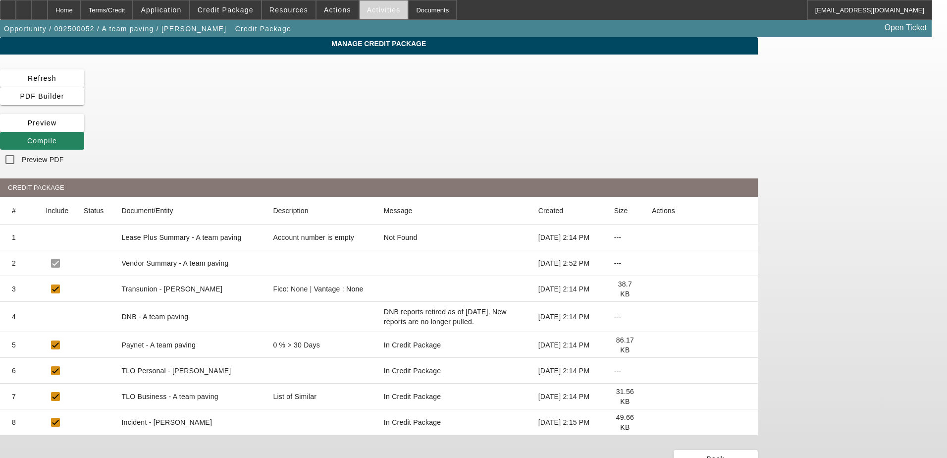
click at [367, 7] on span "Activities" at bounding box center [384, 10] width 34 height 8
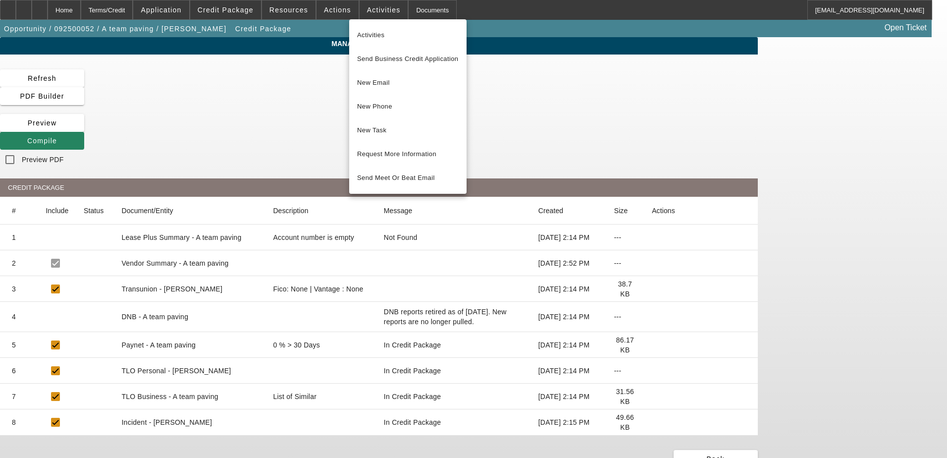
click at [131, 10] on div at bounding box center [473, 229] width 947 height 458
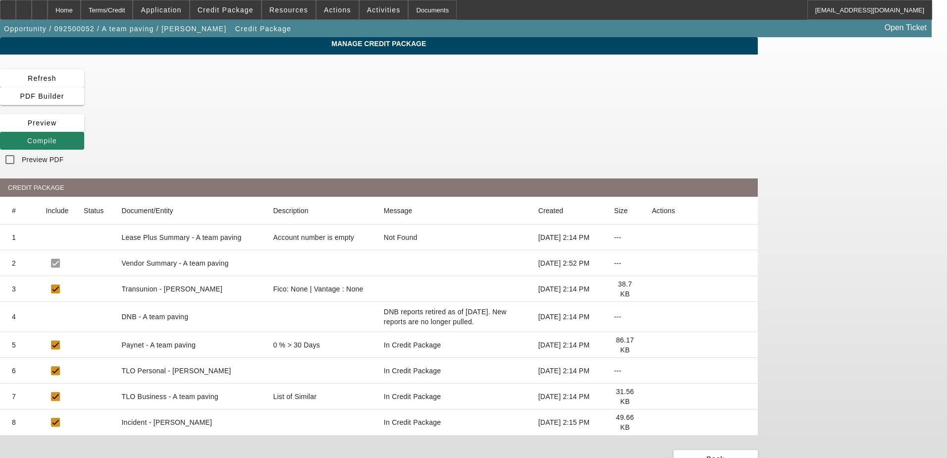
click at [131, 10] on div "Terms/Credit" at bounding box center [107, 10] width 53 height 20
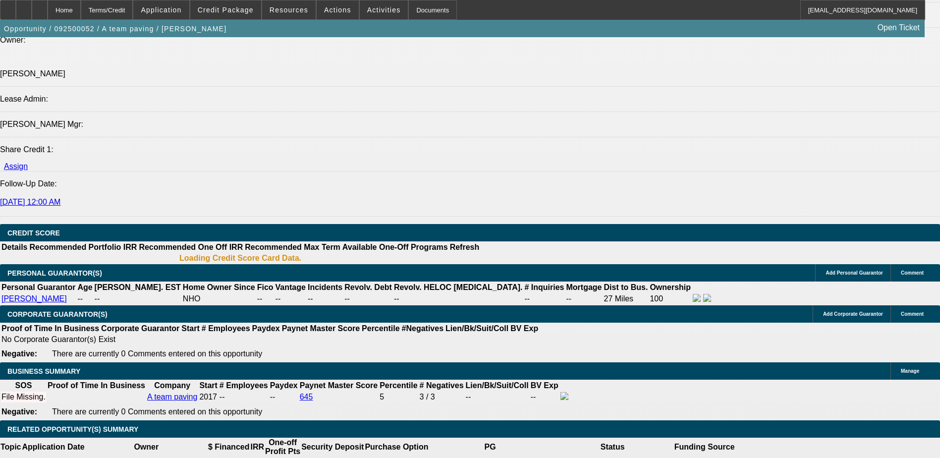
select select "0"
select select "2"
select select "0.1"
select select "4"
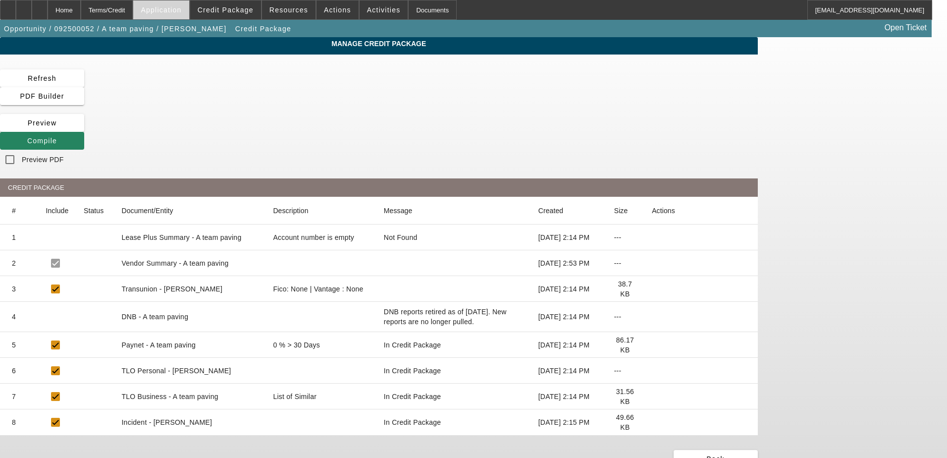
click at [171, 11] on span "Application" at bounding box center [161, 10] width 41 height 8
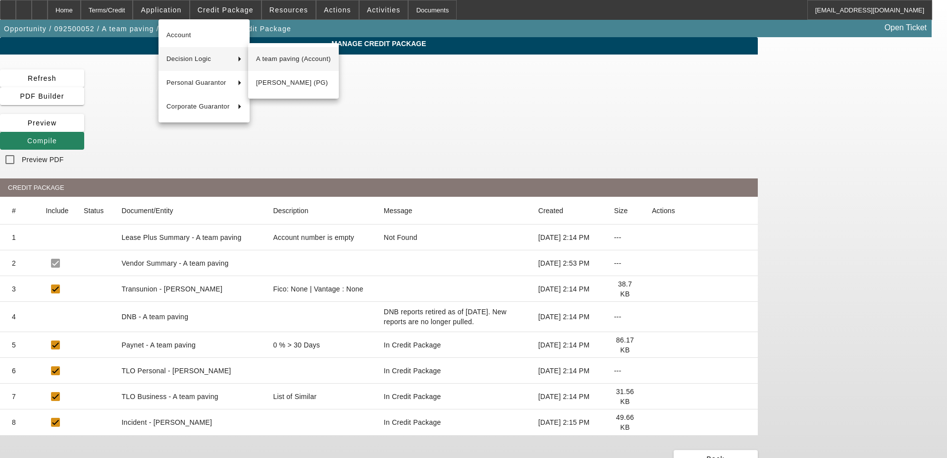
click at [300, 57] on span "A team paving (Account)" at bounding box center [293, 59] width 75 height 12
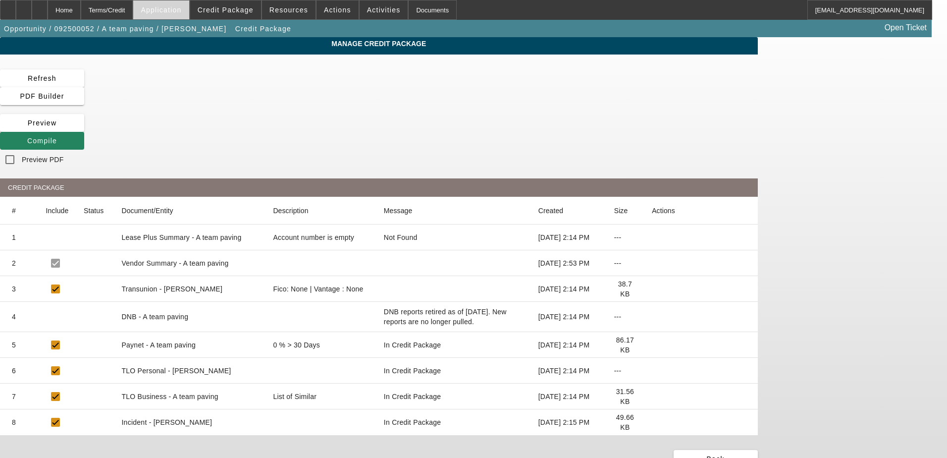
click at [175, 11] on span "Application" at bounding box center [161, 10] width 41 height 8
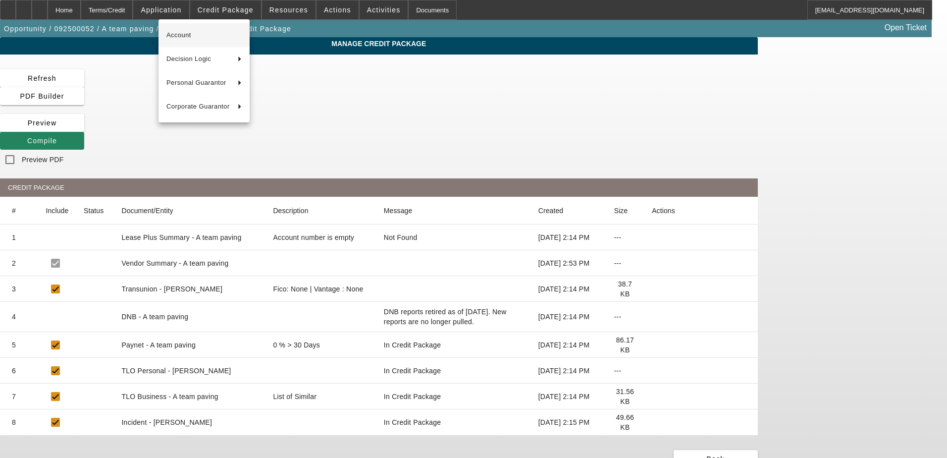
click at [195, 34] on span "Account" at bounding box center [203, 35] width 75 height 12
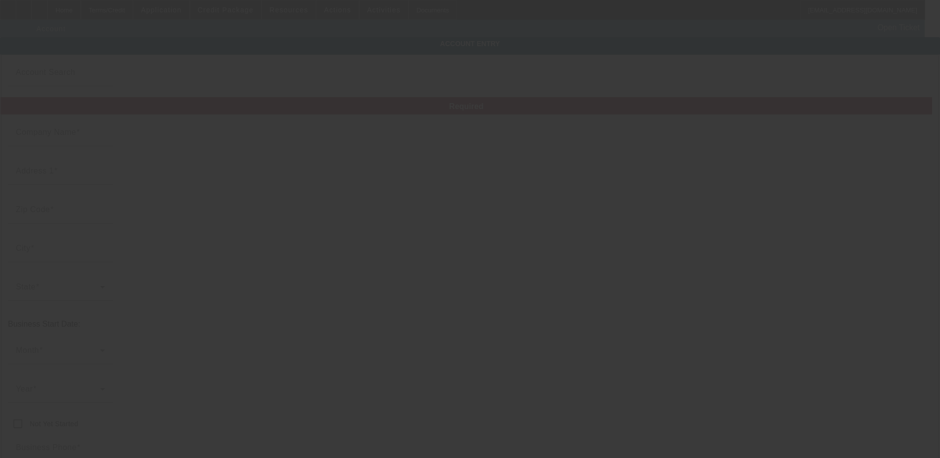
type input "A team paving"
type input "[STREET_ADDRESS]"
type input "80910"
type input "[US_STATE][GEOGRAPHIC_DATA]"
type input "[PHONE_NUMBER]"
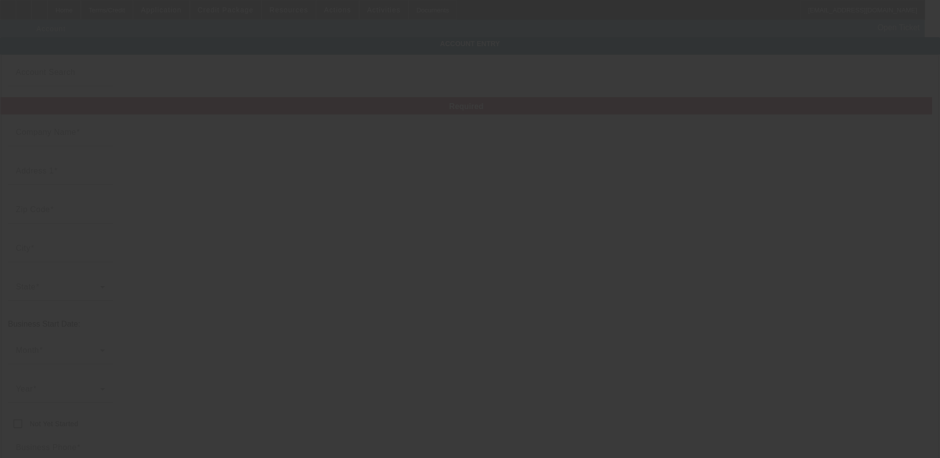
type input "851446363"
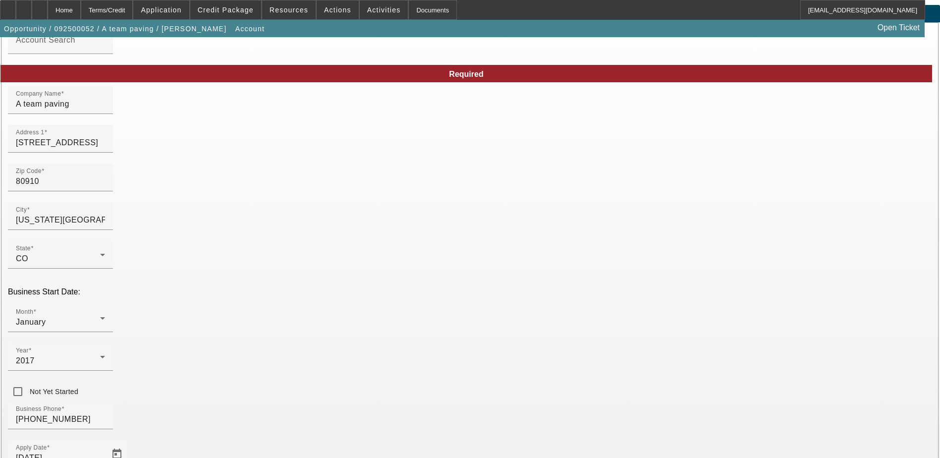
scroll to position [50, 0]
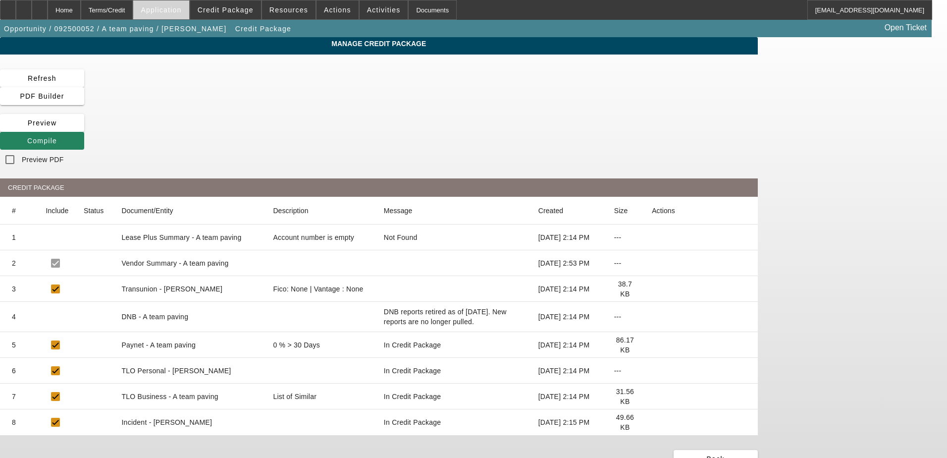
click at [181, 8] on span "Application" at bounding box center [161, 10] width 41 height 8
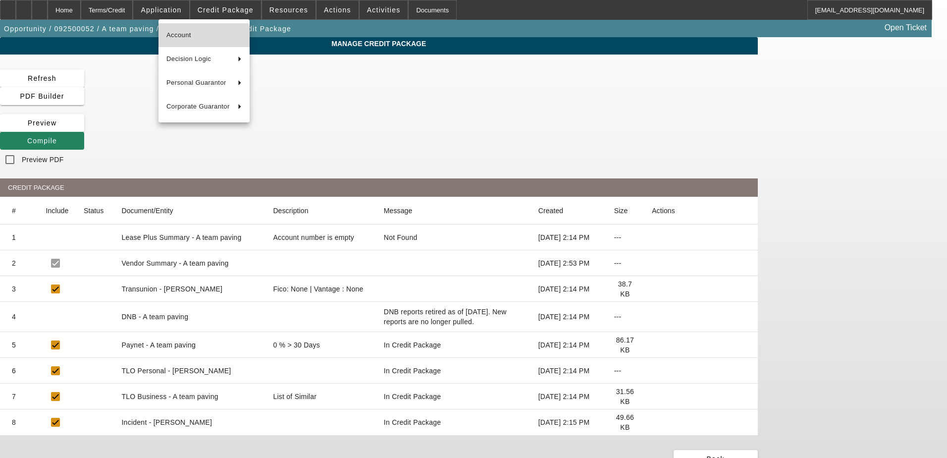
click at [202, 37] on span "Account" at bounding box center [203, 35] width 75 height 12
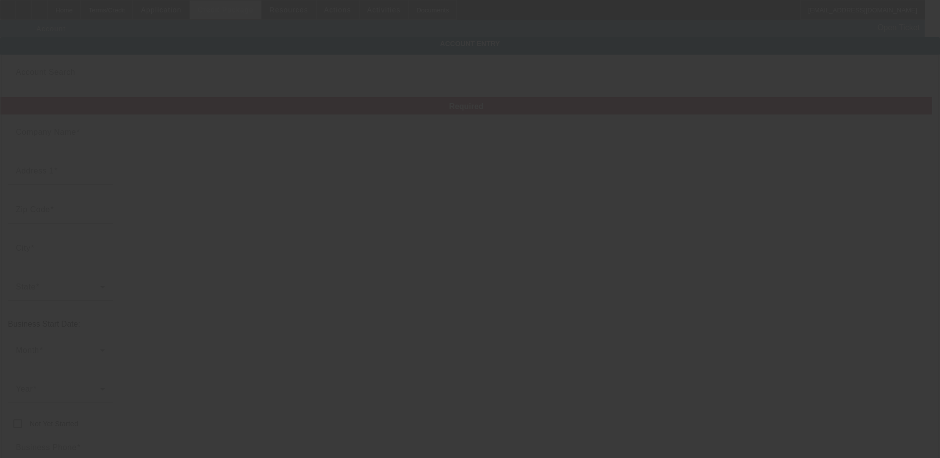
type input "A team paving"
type input "[STREET_ADDRESS]"
type input "80910"
type input "[US_STATE][GEOGRAPHIC_DATA]"
type input "[PHONE_NUMBER]"
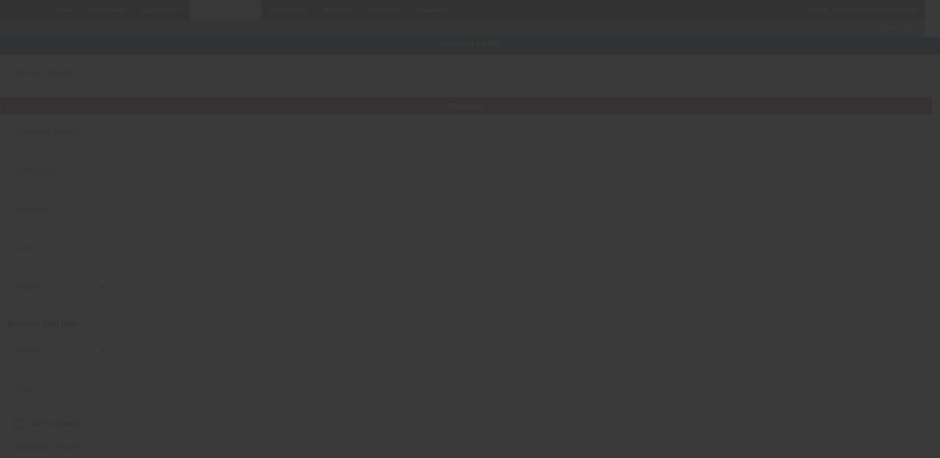
type input "851446363"
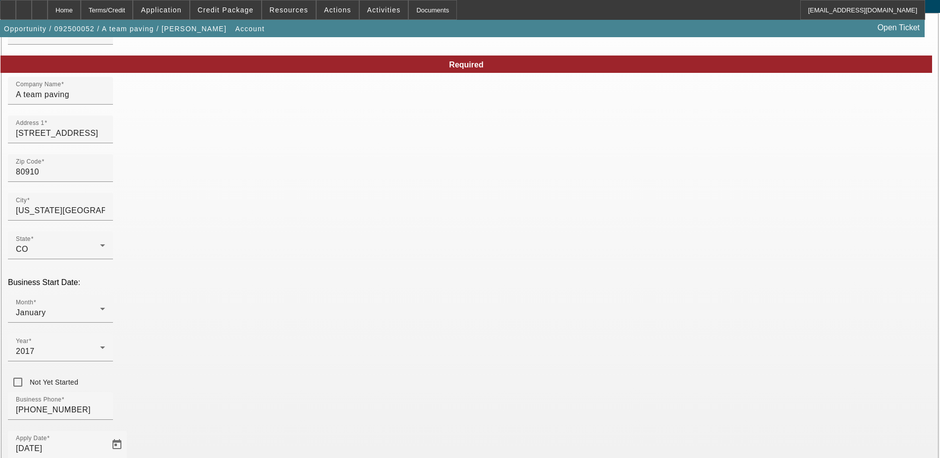
scroll to position [99, 0]
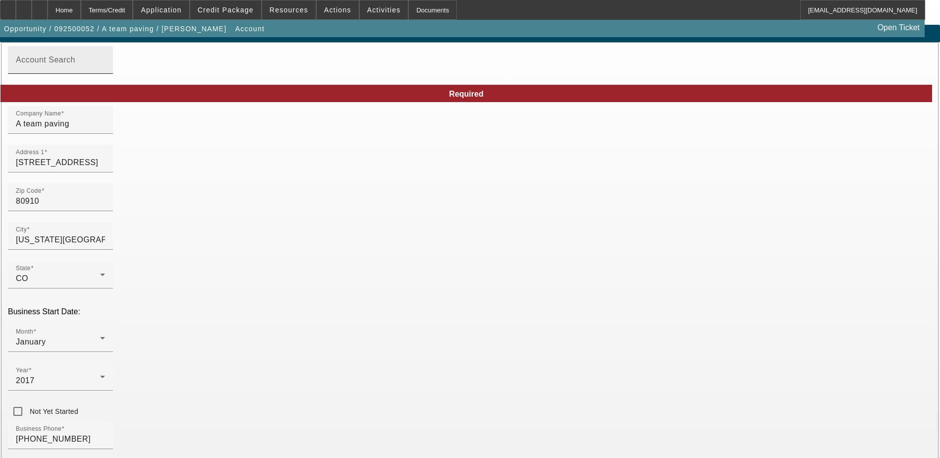
scroll to position [0, 0]
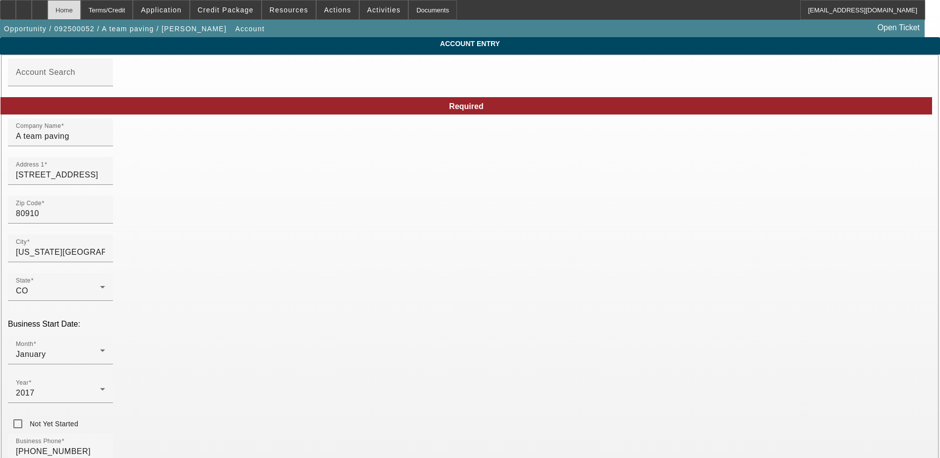
click at [81, 12] on div "Home" at bounding box center [64, 10] width 33 height 20
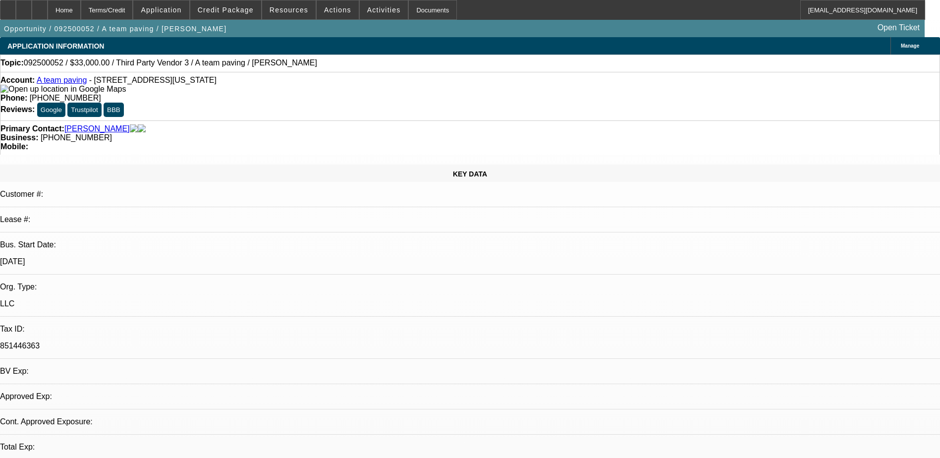
select select "0"
select select "2"
select select "0.1"
select select "4"
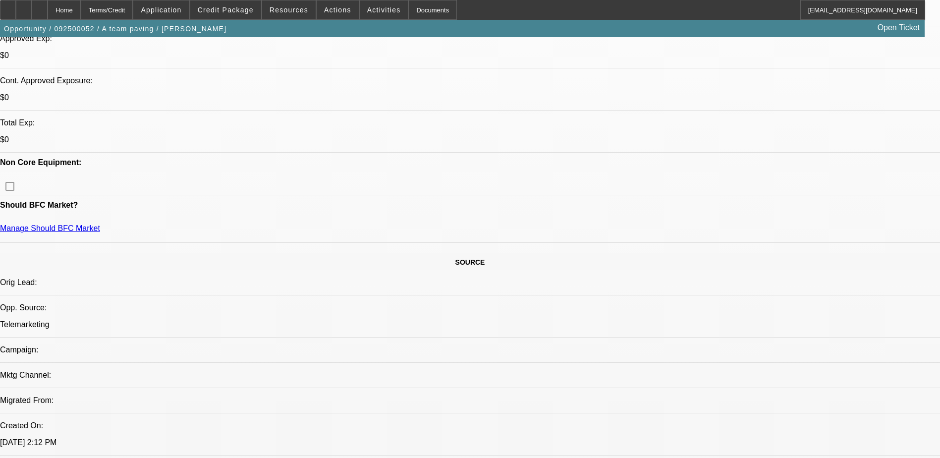
scroll to position [396, 0]
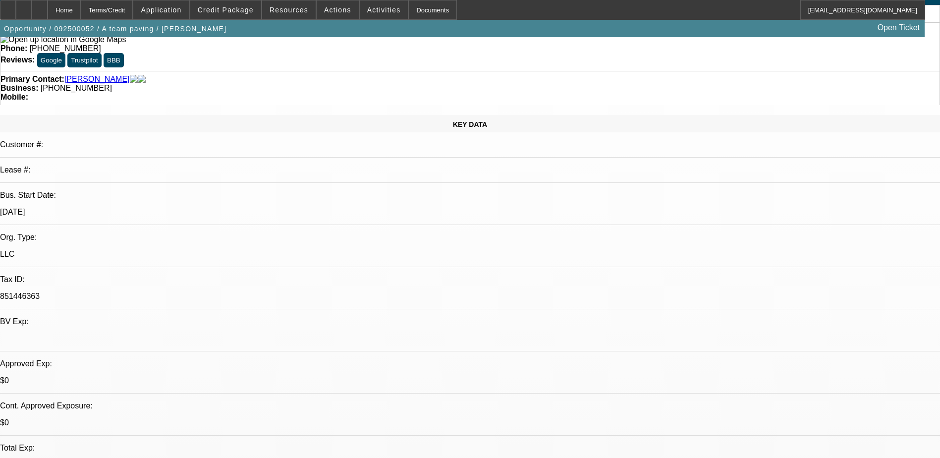
scroll to position [0, 0]
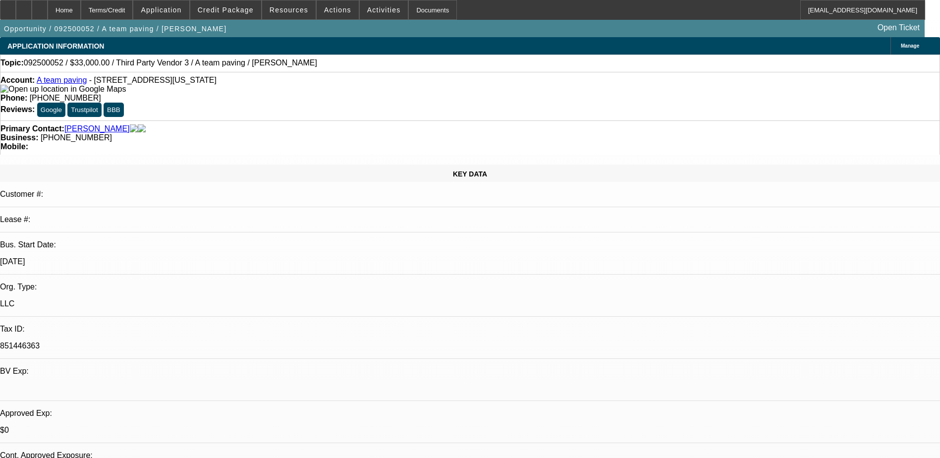
radio input "true"
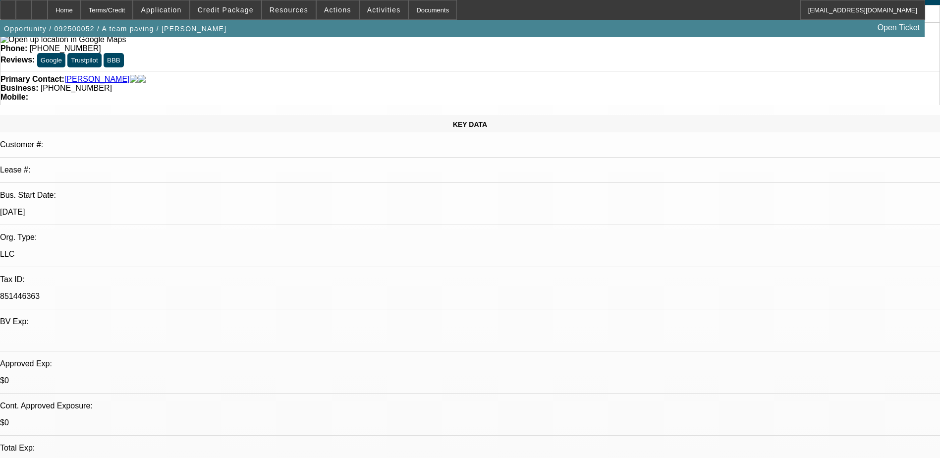
scroll to position [59, 0]
type textarea "[PERSON_NAME] wants to do a corp only deal because he does not want to referenc…"
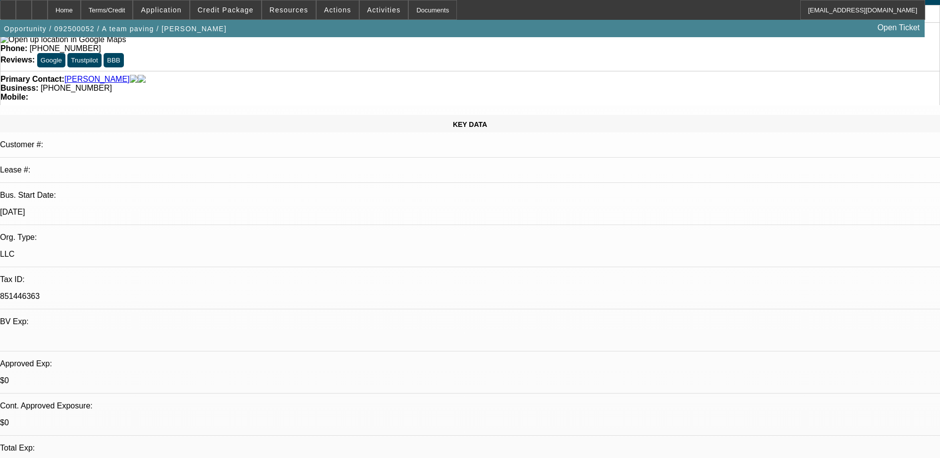
radio input "true"
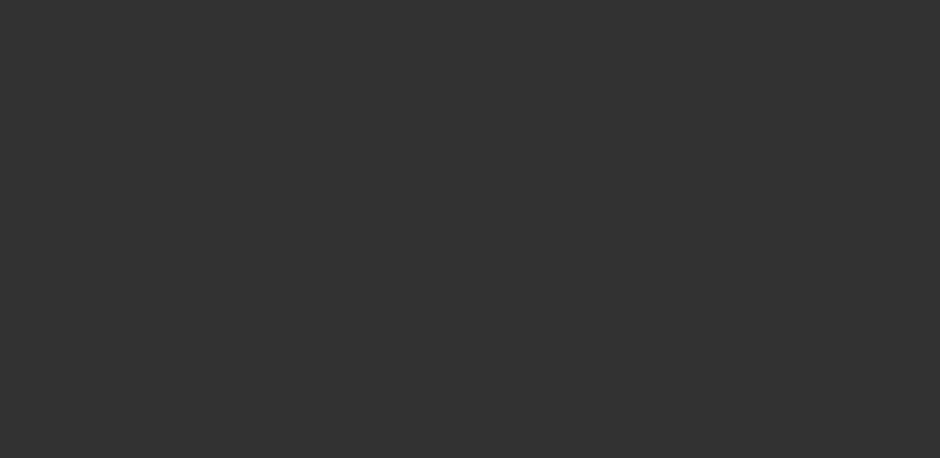
scroll to position [0, 0]
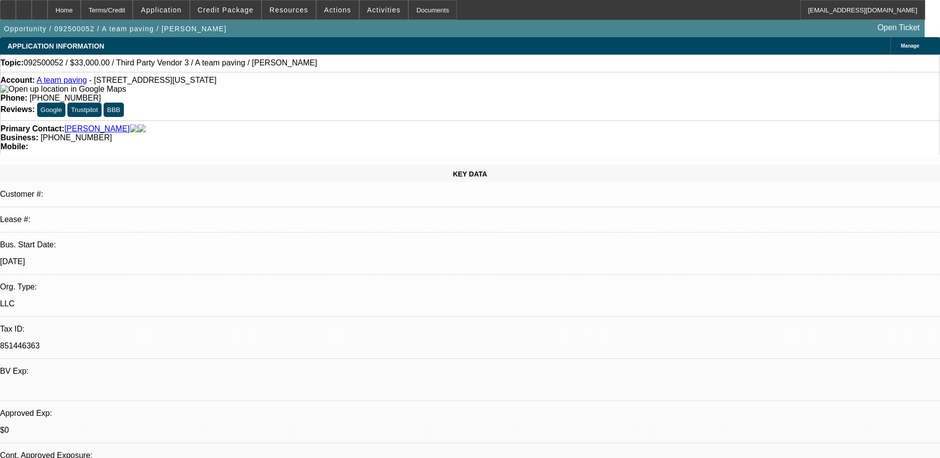
drag, startPoint x: 724, startPoint y: 199, endPoint x: 681, endPoint y: 98, distance: 109.2
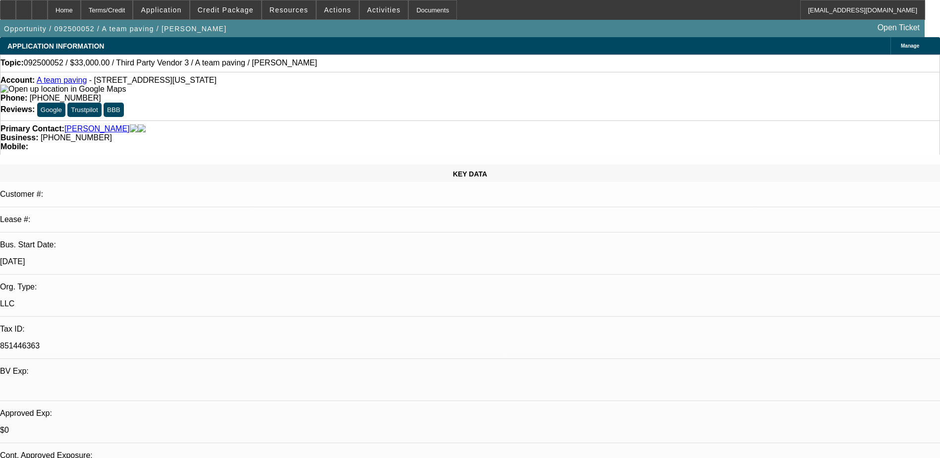
drag, startPoint x: 253, startPoint y: 104, endPoint x: 29, endPoint y: 169, distance: 233.2
click at [253, 120] on div "Primary Contact: [PERSON_NAME] Business: [PHONE_NUMBER] Mobile:" at bounding box center [470, 137] width 940 height 34
click at [243, 6] on span "Credit Package" at bounding box center [226, 10] width 56 height 8
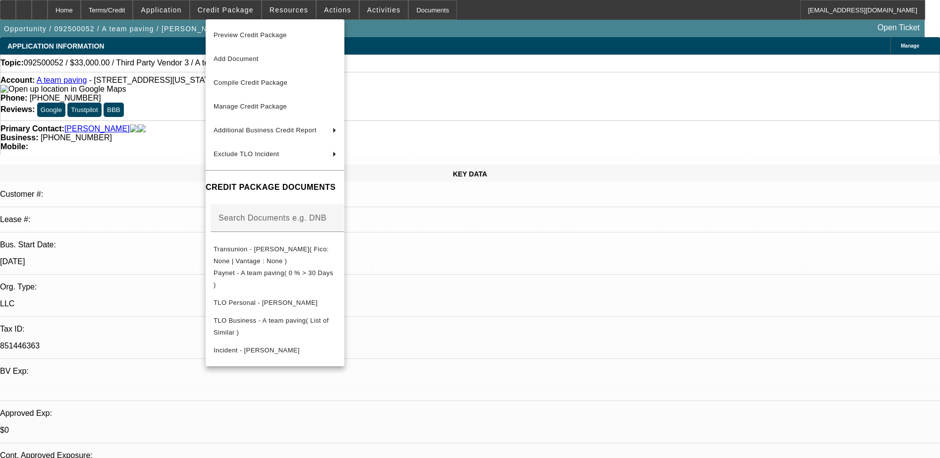
click at [137, 321] on div at bounding box center [470, 229] width 940 height 458
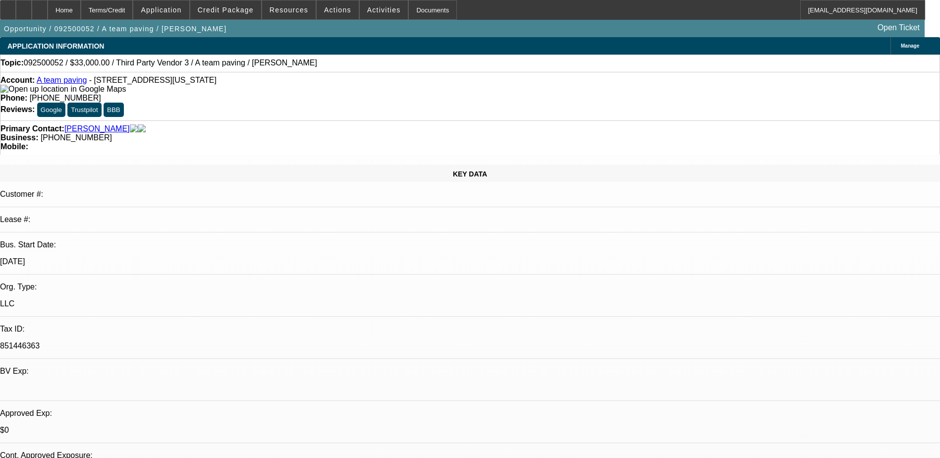
drag, startPoint x: 656, startPoint y: 205, endPoint x: 659, endPoint y: 211, distance: 6.9
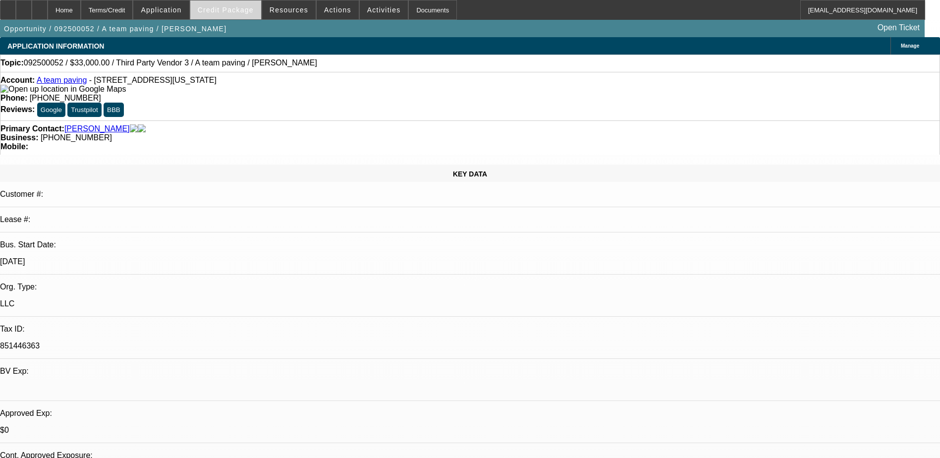
click at [246, 13] on span "Credit Package" at bounding box center [226, 10] width 56 height 8
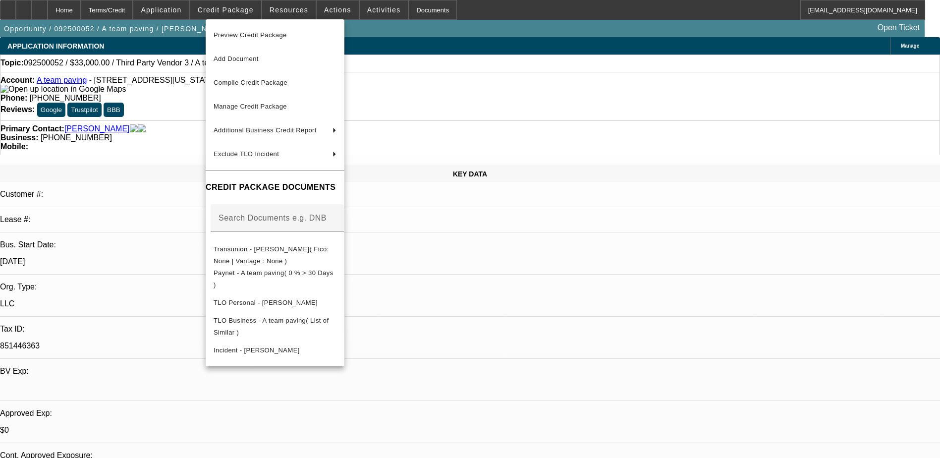
click at [178, 316] on div at bounding box center [470, 229] width 940 height 458
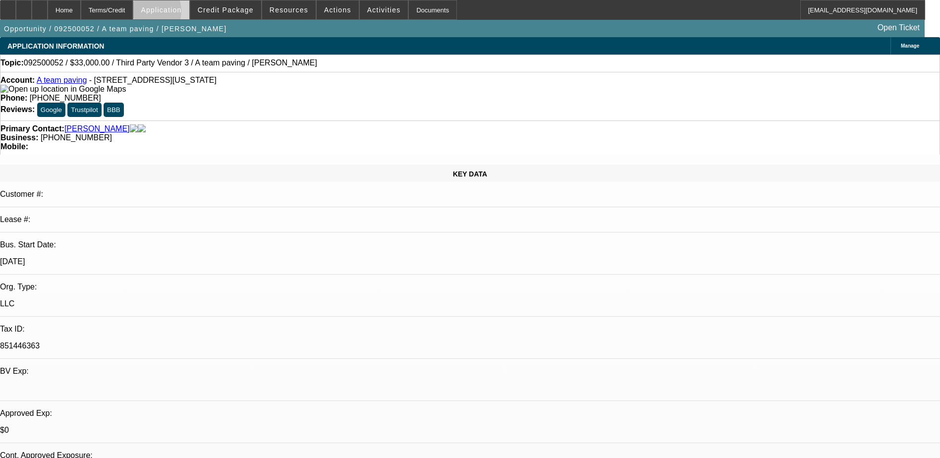
click at [174, 13] on span "Application" at bounding box center [161, 10] width 41 height 8
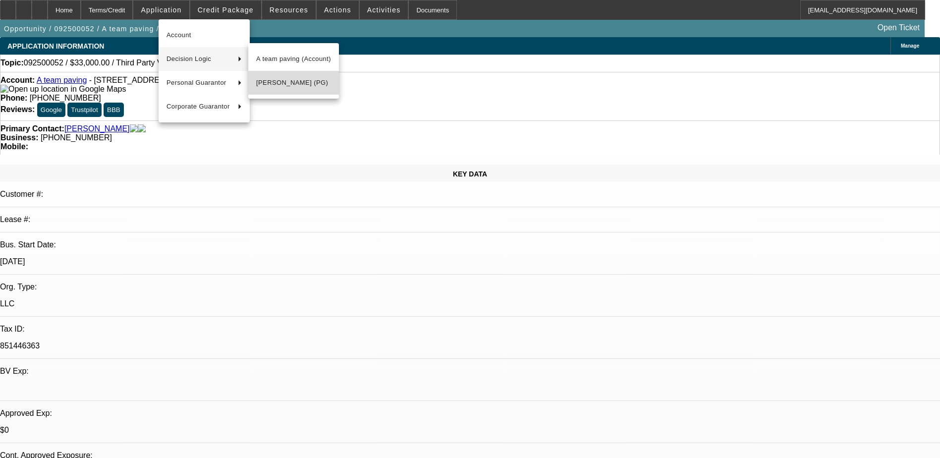
click at [285, 85] on span "[PERSON_NAME] (PG)" at bounding box center [293, 83] width 75 height 12
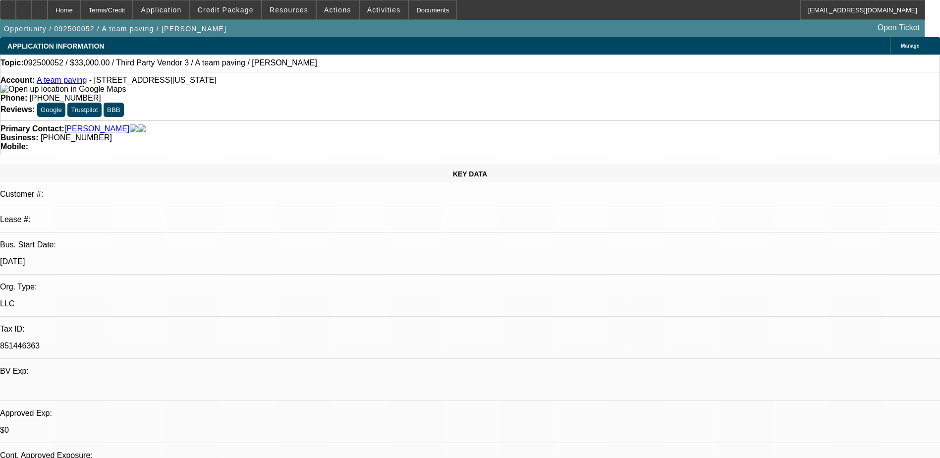
select select "0"
select select "2"
select select "0.1"
select select "4"
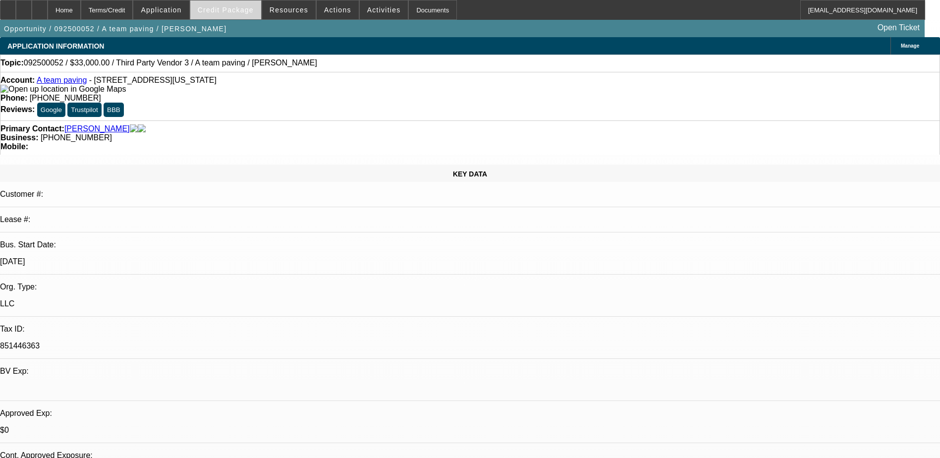
click at [243, 1] on span at bounding box center [225, 10] width 71 height 24
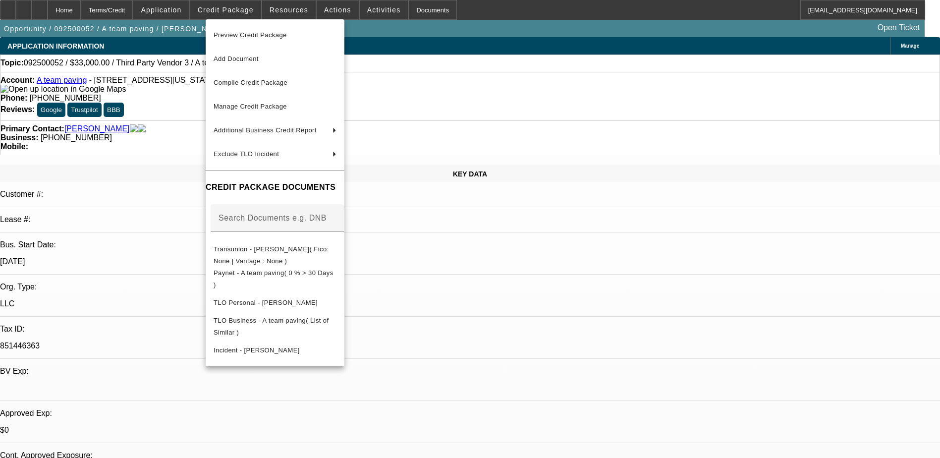
click at [180, 24] on div at bounding box center [470, 229] width 940 height 458
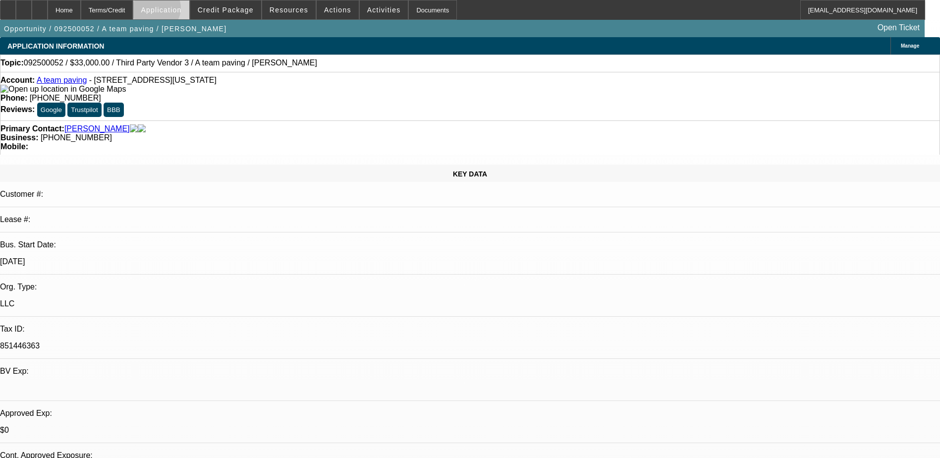
click at [181, 10] on span "Application" at bounding box center [161, 10] width 41 height 8
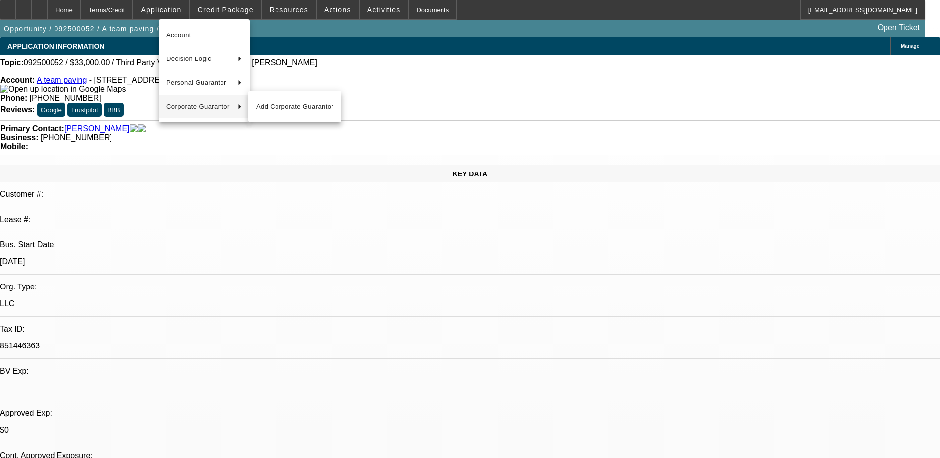
click at [339, 38] on div at bounding box center [470, 229] width 940 height 458
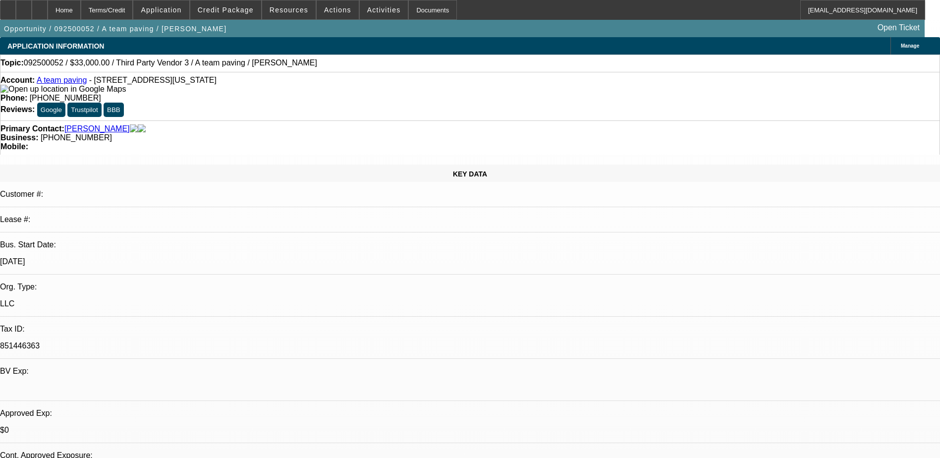
select select "0"
select select "2"
select select "0.1"
select select "4"
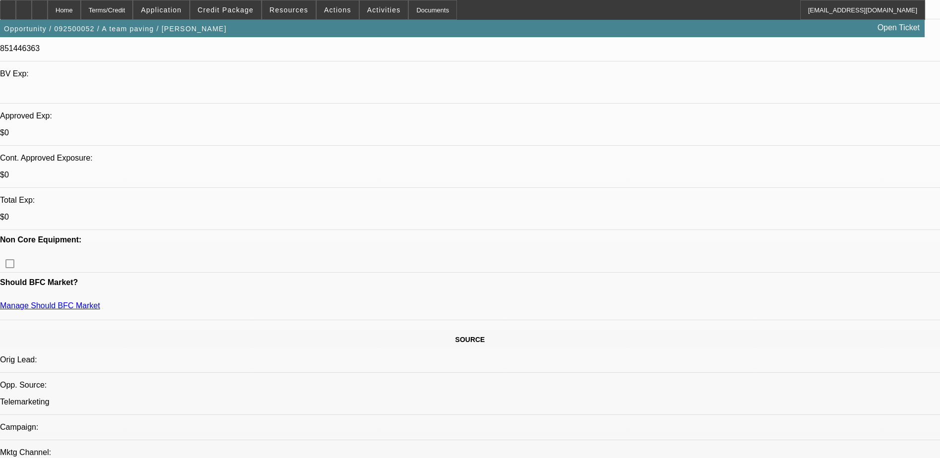
scroll to position [347, 0]
